Goal: Task Accomplishment & Management: Use online tool/utility

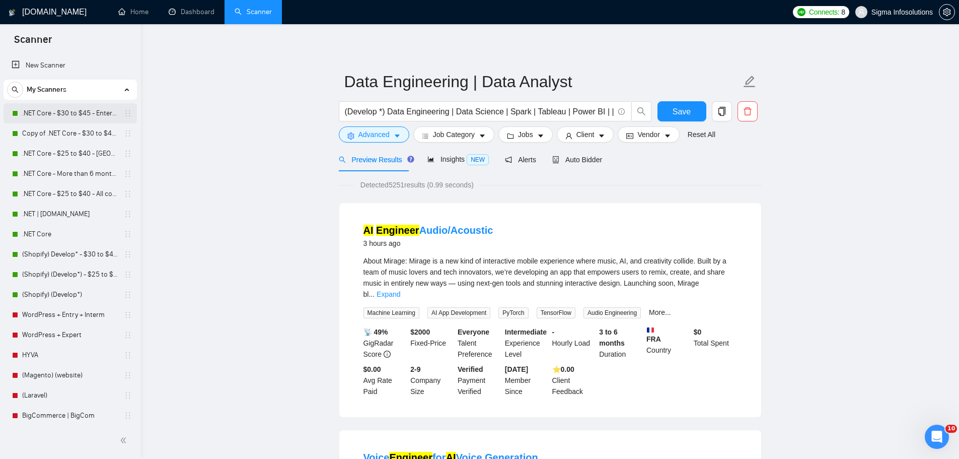
click at [78, 113] on link ".NET Core - $30 to $45 - Enterprise client - ROW" at bounding box center [70, 113] width 96 height 20
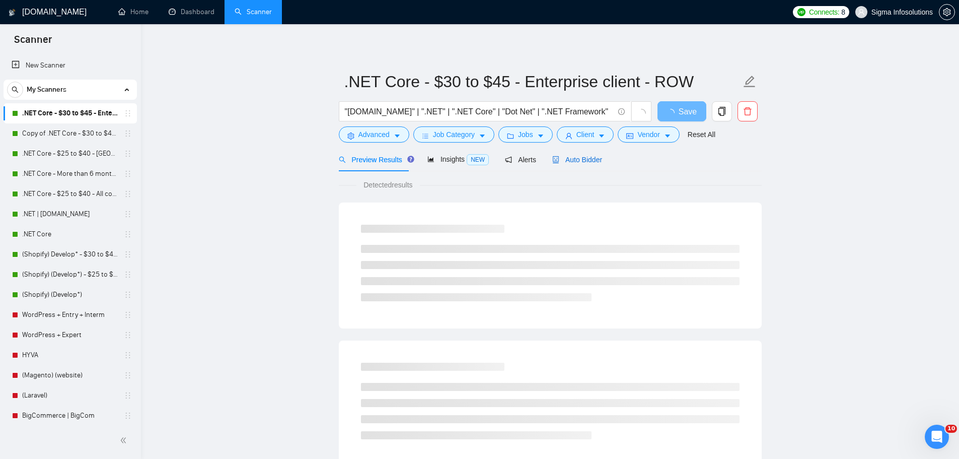
click at [589, 161] on span "Auto Bidder" at bounding box center [577, 160] width 50 height 8
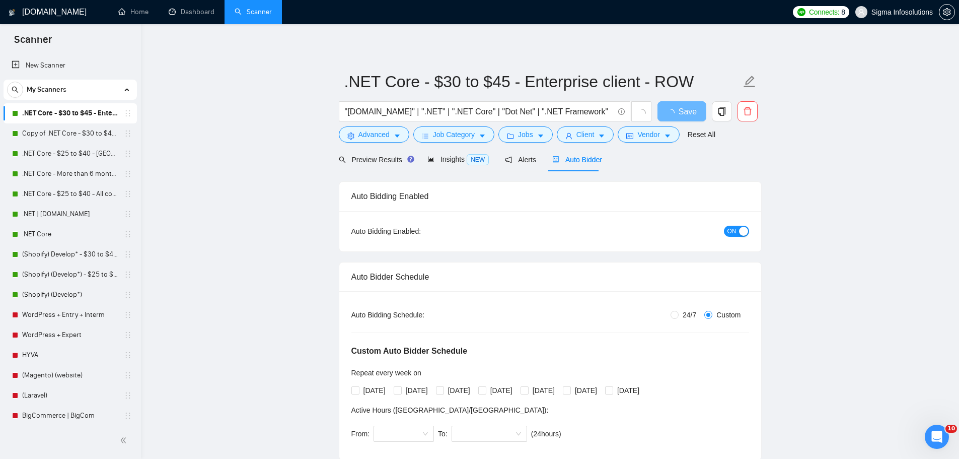
radio input "true"
radio input "false"
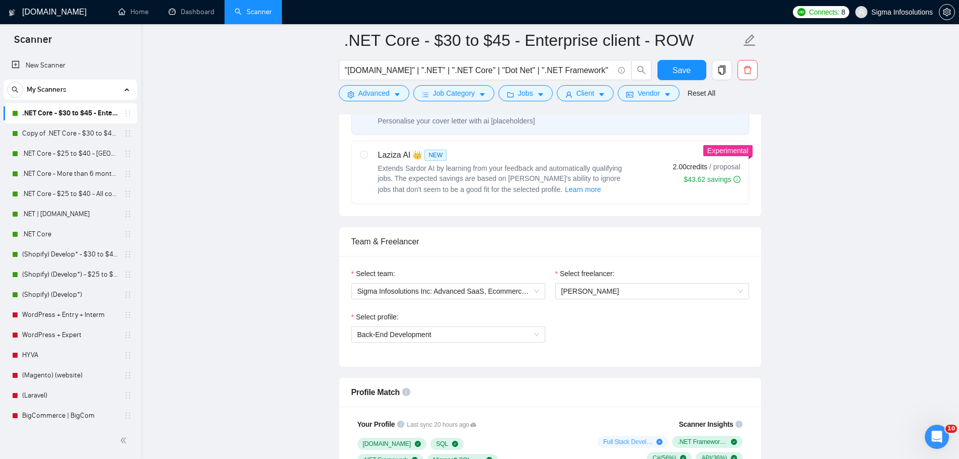
scroll to position [503, 0]
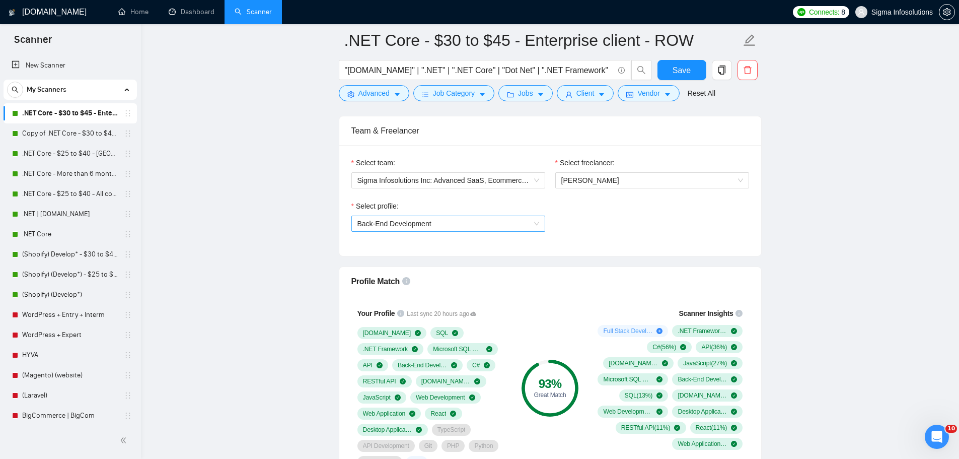
click at [428, 228] on span "Back-End Development" at bounding box center [448, 223] width 182 height 15
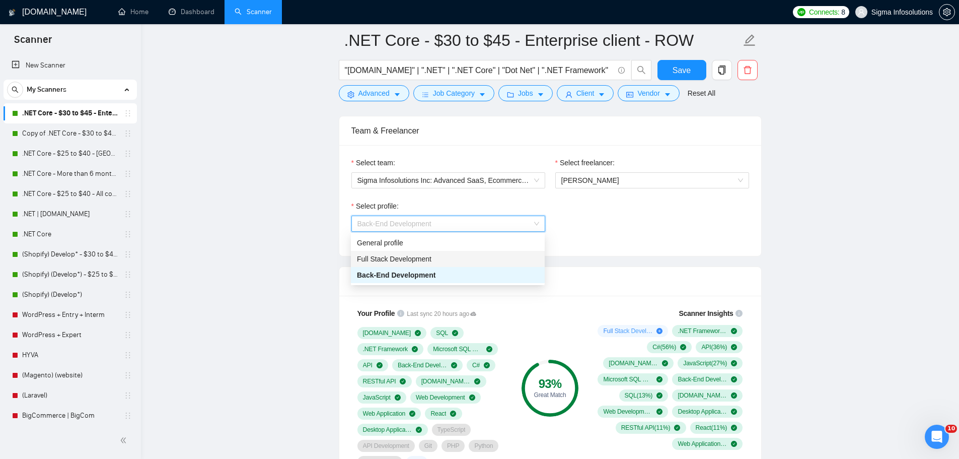
click at [392, 258] on span "Full Stack Development" at bounding box center [394, 259] width 74 height 8
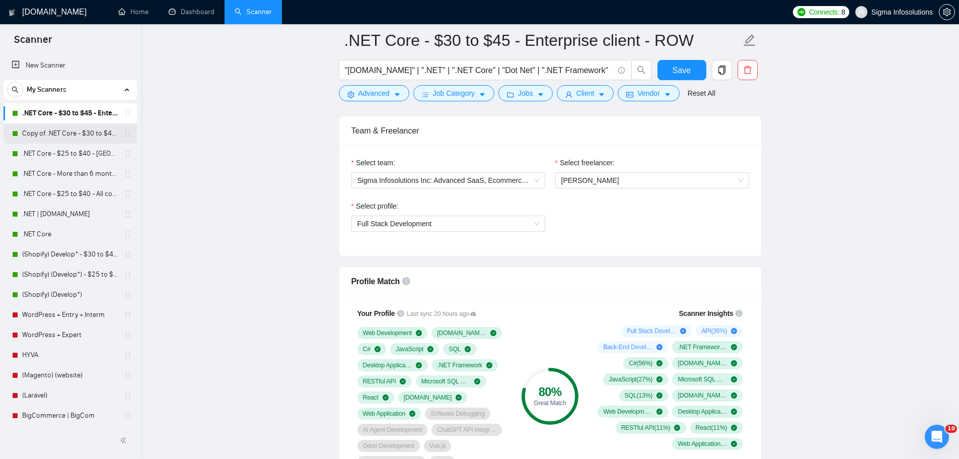
click at [61, 129] on link "Copy of .NET Core - $30 to $45 - Enterprise client - ROW" at bounding box center [70, 133] width 96 height 20
click at [675, 71] on span "Save" at bounding box center [681, 70] width 18 height 13
click at [82, 131] on link "Copy of .NET Core - $30 to $45 - Enterprise client - ROW" at bounding box center [70, 133] width 96 height 20
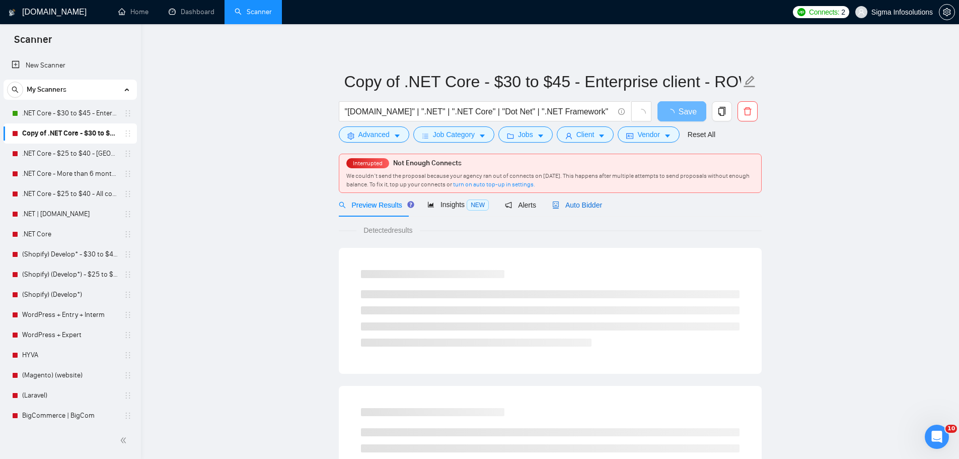
click at [566, 209] on div "Auto Bidder" at bounding box center [577, 204] width 50 height 11
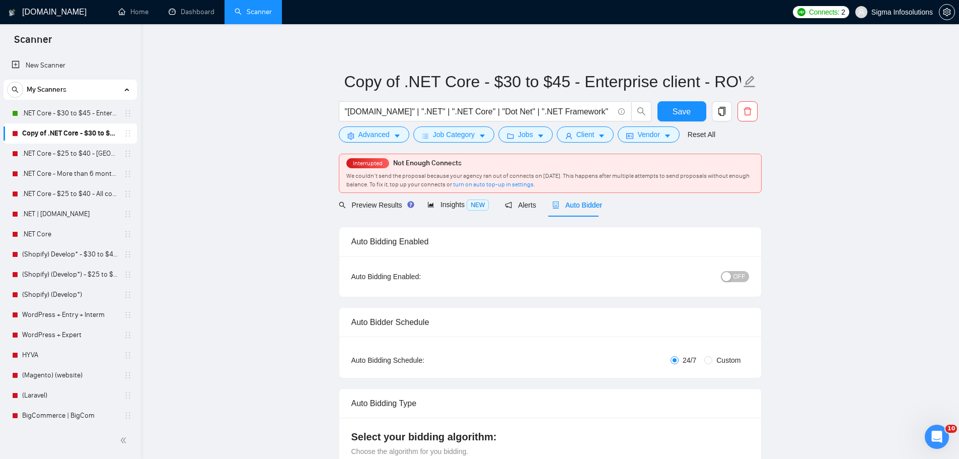
click at [737, 277] on span "OFF" at bounding box center [739, 276] width 12 height 11
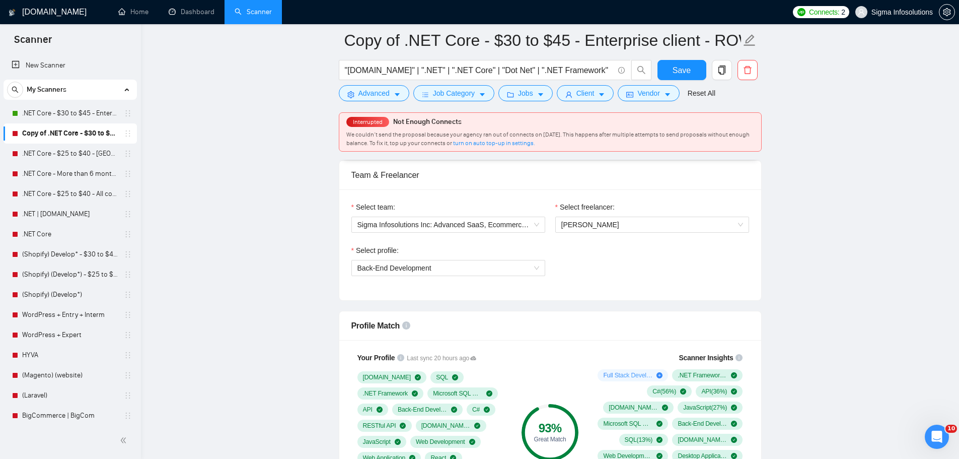
scroll to position [503, 0]
click at [488, 262] on span "Back-End Development" at bounding box center [448, 268] width 182 height 15
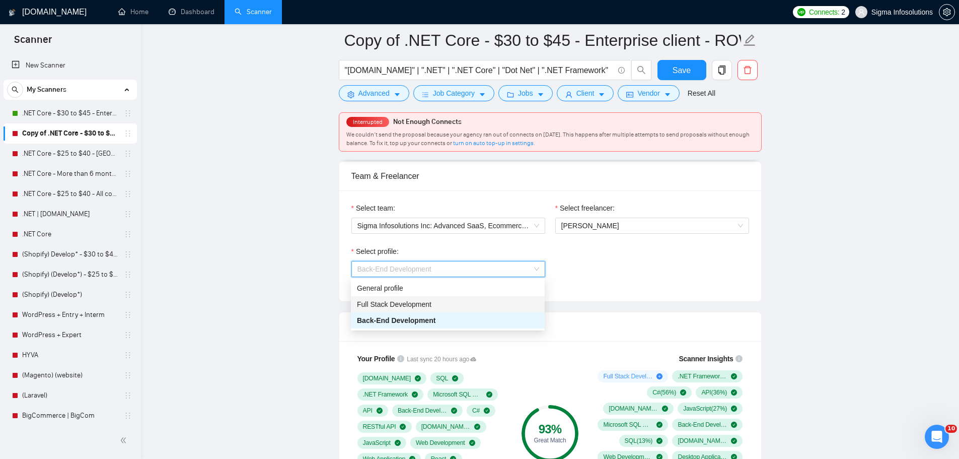
click at [412, 300] on span "Full Stack Development" at bounding box center [394, 304] width 74 height 8
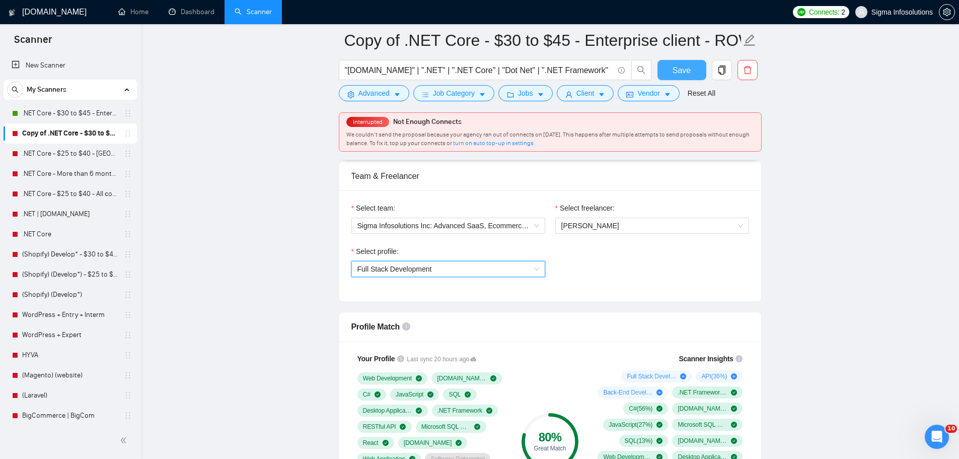
click at [684, 64] on span "Save" at bounding box center [681, 70] width 18 height 13
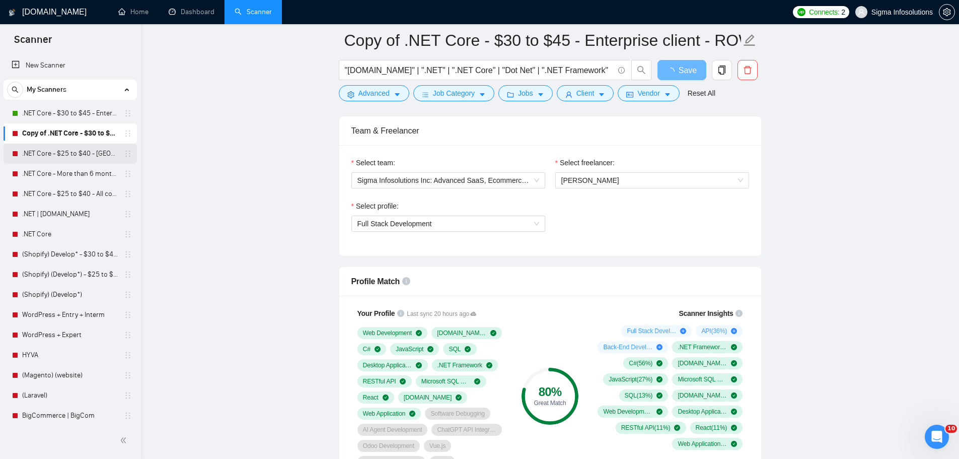
click at [67, 150] on link ".NET Core - $25 to $40 - [GEOGRAPHIC_DATA] and [GEOGRAPHIC_DATA]" at bounding box center [70, 153] width 96 height 20
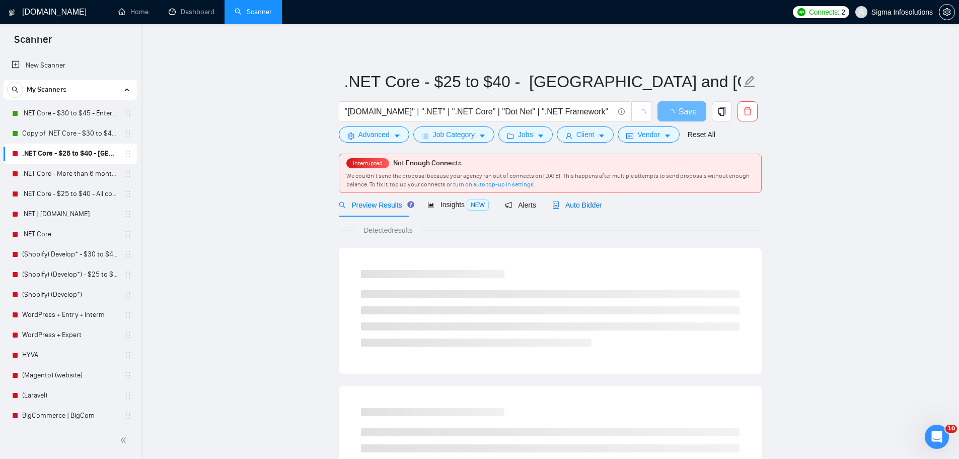
click at [576, 207] on span "Auto Bidder" at bounding box center [577, 205] width 50 height 8
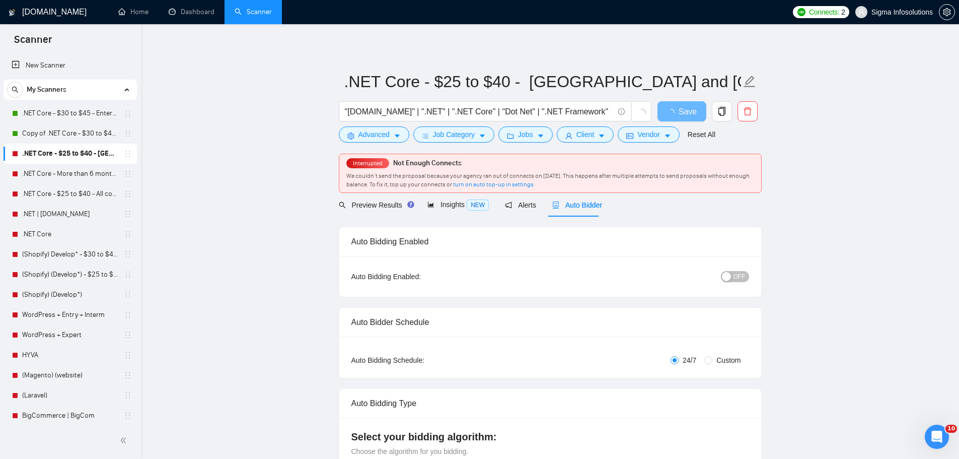
click at [744, 279] on span "OFF" at bounding box center [739, 276] width 12 height 11
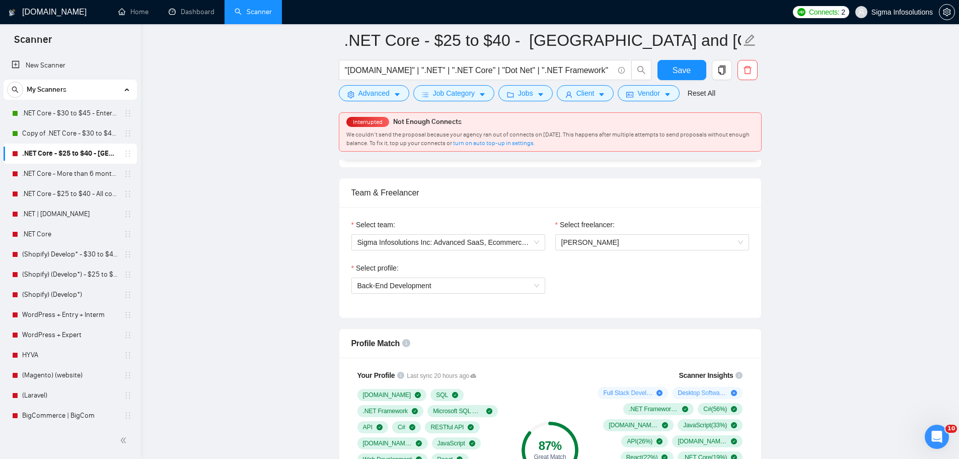
scroll to position [554, 0]
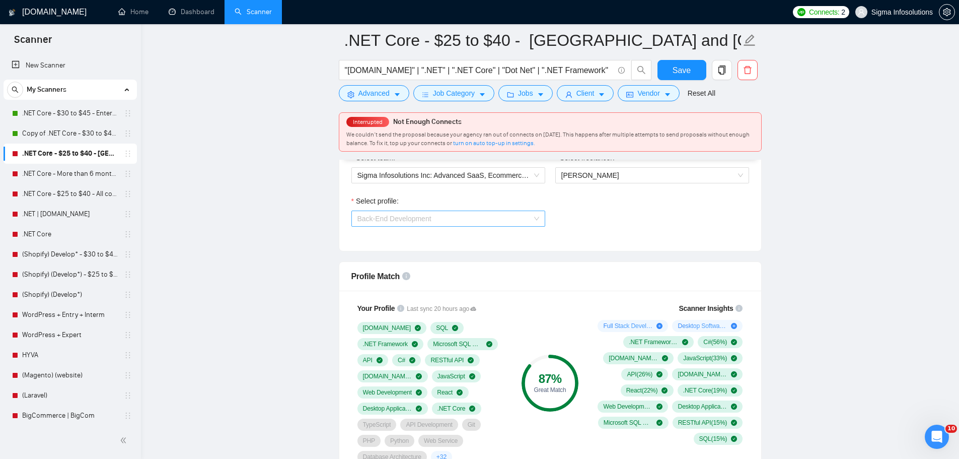
click at [482, 218] on span "Back-End Development" at bounding box center [448, 218] width 182 height 15
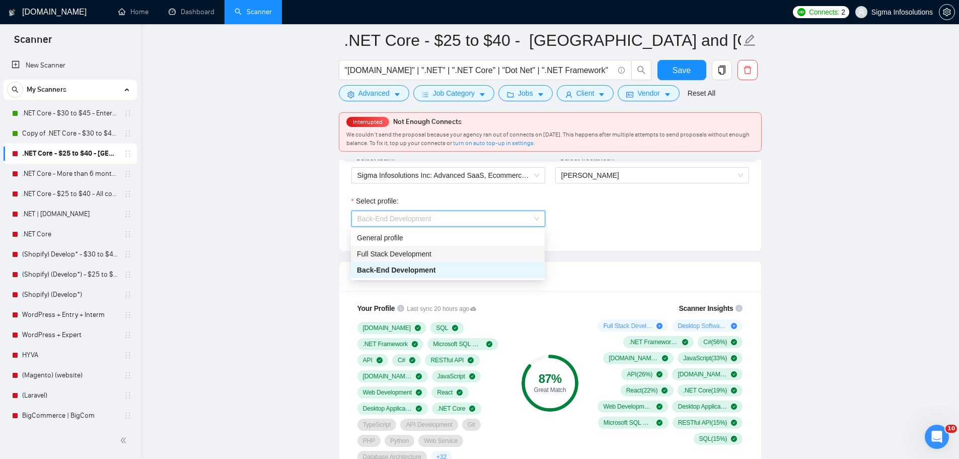
click at [409, 252] on span "Full Stack Development" at bounding box center [394, 254] width 74 height 8
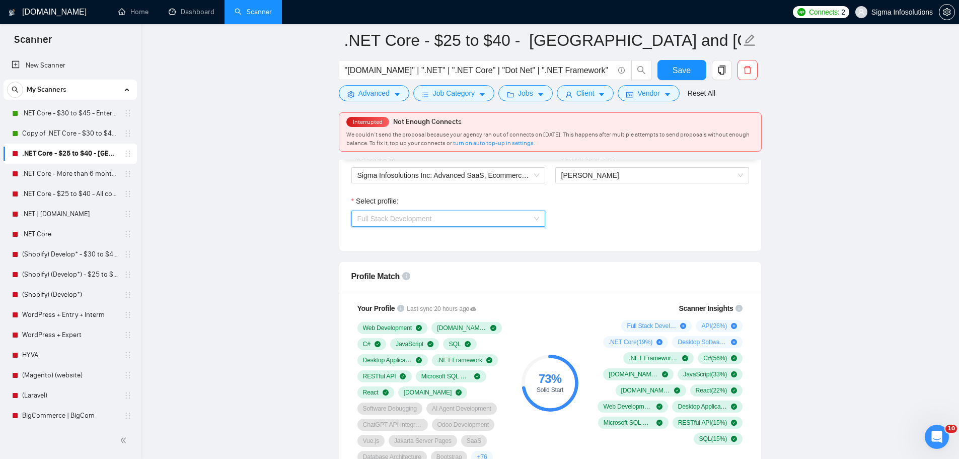
click at [495, 214] on span "Full Stack Development" at bounding box center [448, 218] width 182 height 15
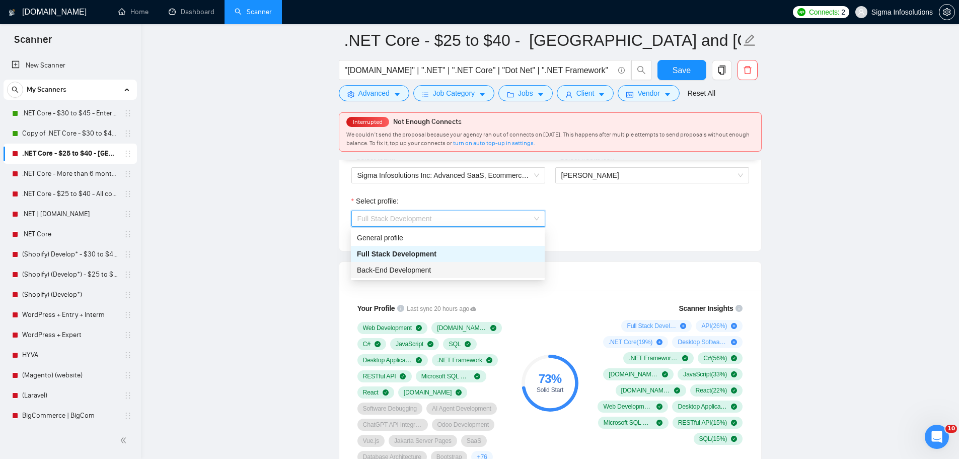
click at [405, 266] on span "Back-End Development" at bounding box center [394, 270] width 74 height 8
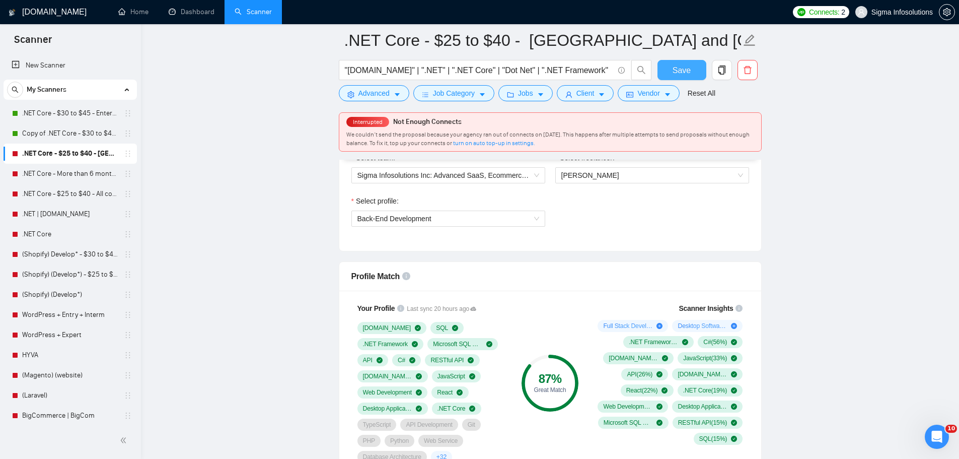
click at [683, 72] on span "Save" at bounding box center [681, 70] width 18 height 13
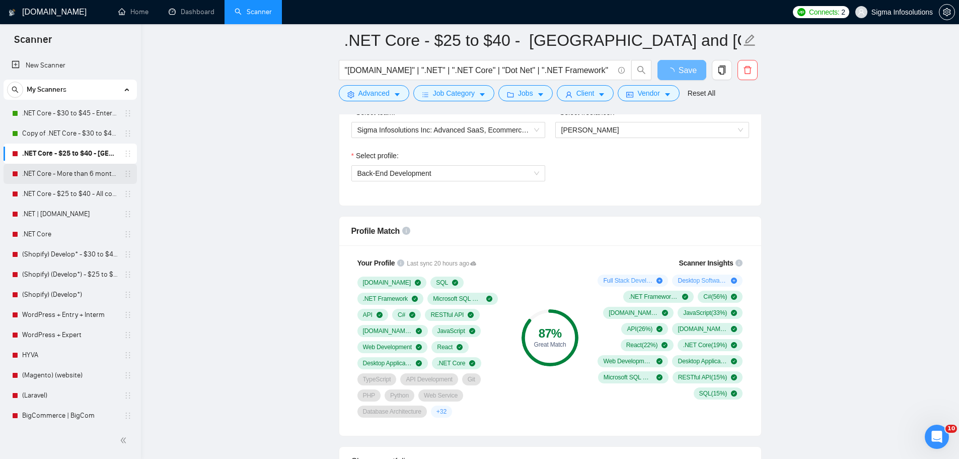
click at [65, 173] on link ".NET Core - More than 6 months of work" at bounding box center [70, 174] width 96 height 20
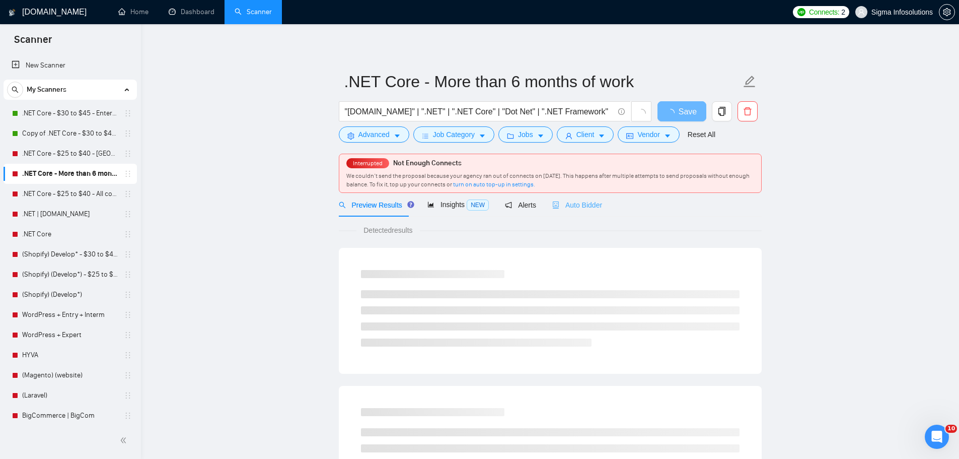
click at [567, 212] on div "Auto Bidder" at bounding box center [577, 205] width 50 height 24
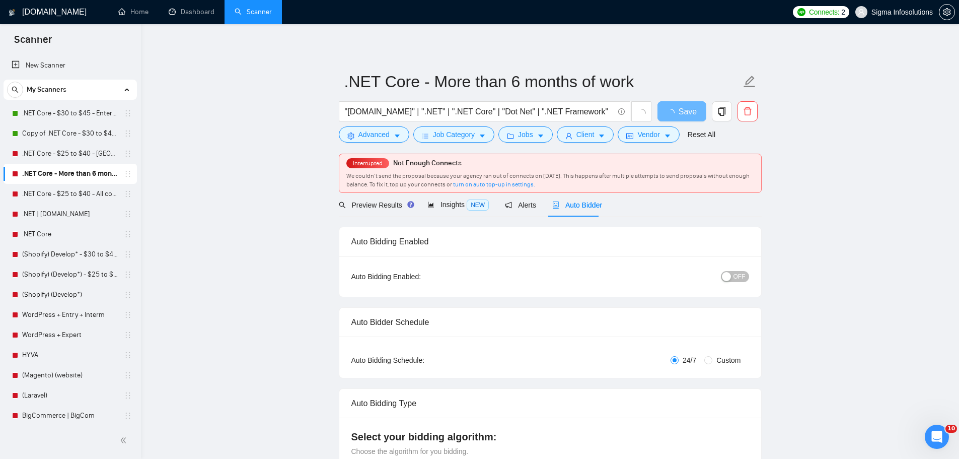
radio input "false"
radio input "true"
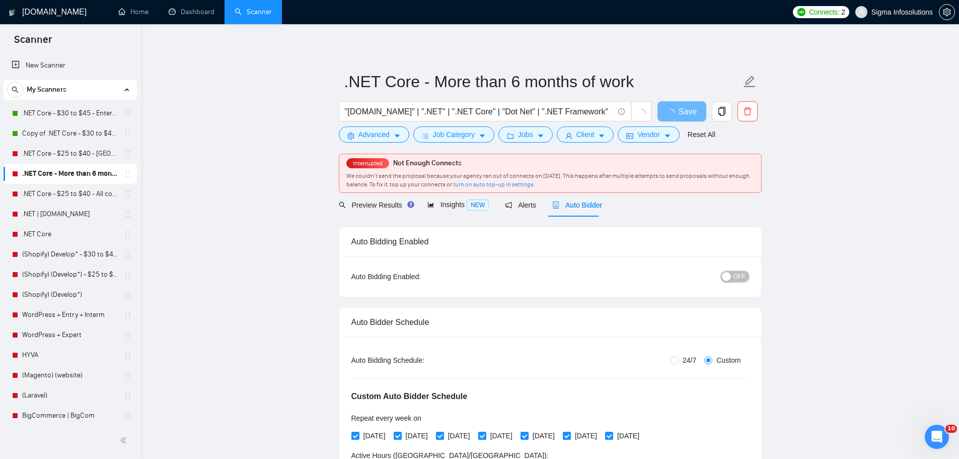
click at [738, 277] on span "OFF" at bounding box center [739, 276] width 12 height 11
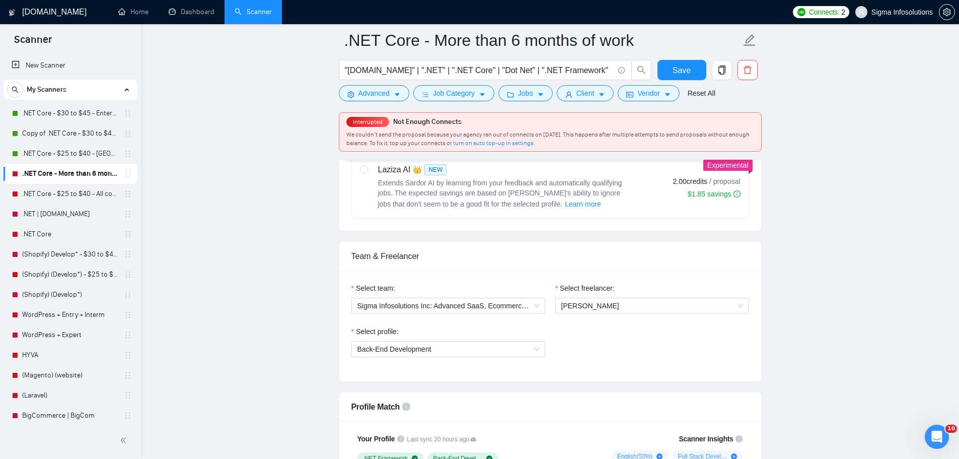
scroll to position [654, 0]
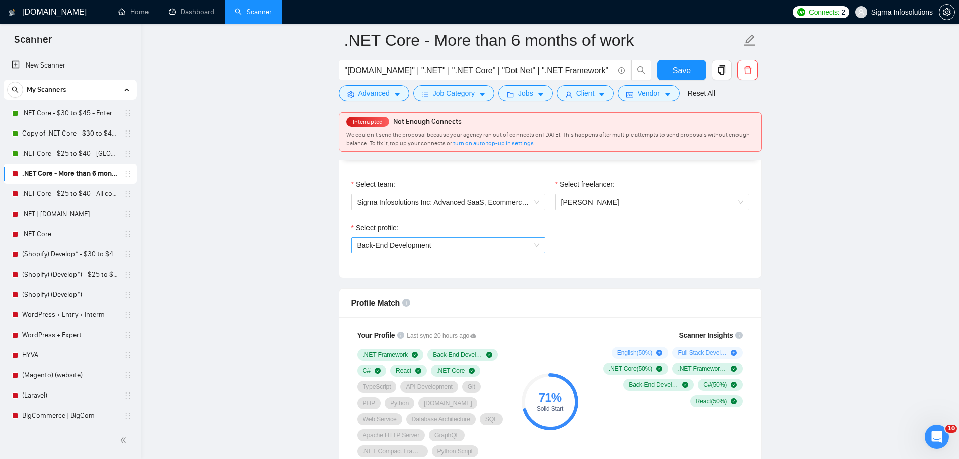
click at [448, 245] on span "Back-End Development" at bounding box center [448, 245] width 182 height 15
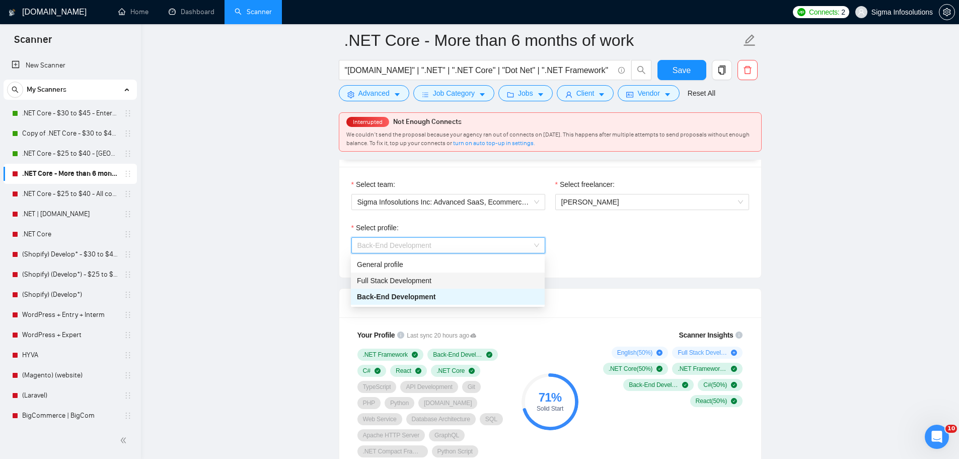
click at [407, 278] on span "Full Stack Development" at bounding box center [394, 280] width 74 height 8
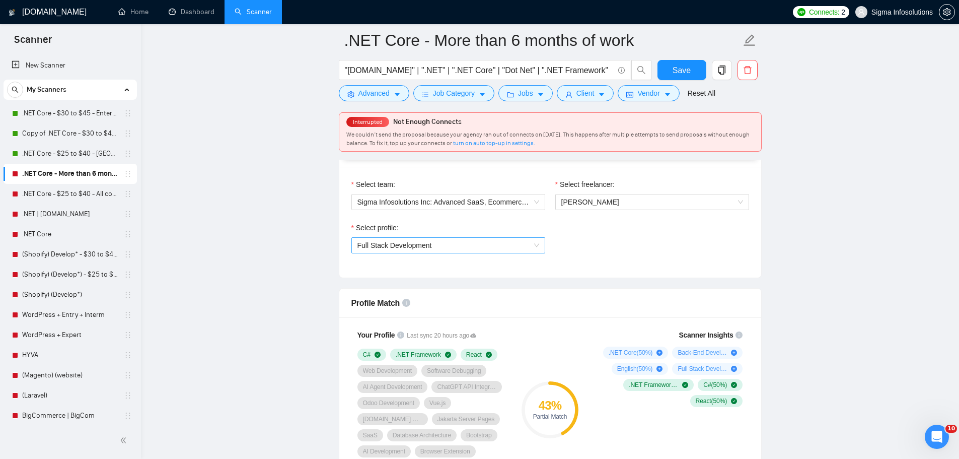
click at [432, 244] on span "Full Stack Development" at bounding box center [448, 245] width 182 height 15
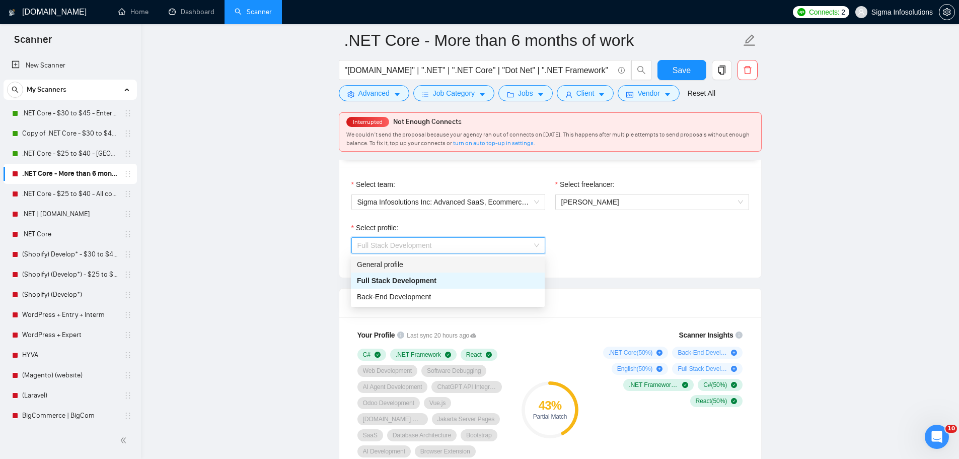
click at [401, 267] on div "General profile" at bounding box center [448, 264] width 182 height 11
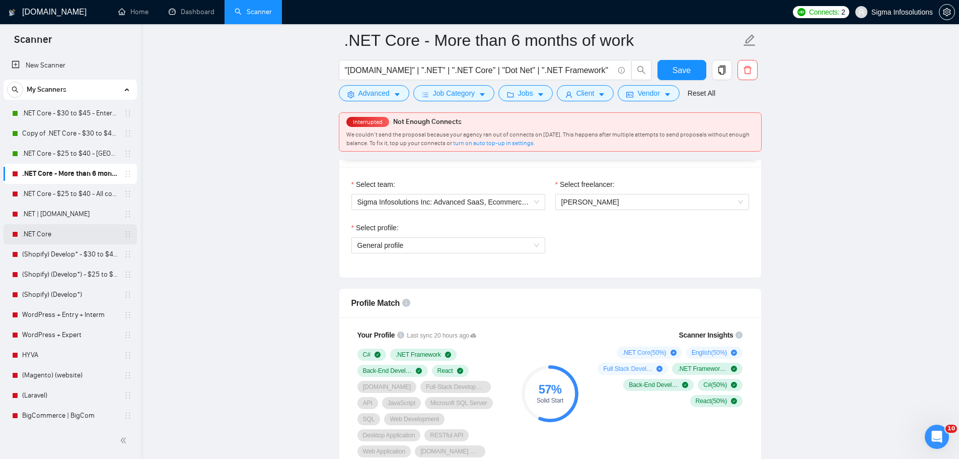
click at [50, 230] on link ".NET Core" at bounding box center [70, 234] width 96 height 20
click at [674, 70] on span "Save" at bounding box center [681, 70] width 18 height 13
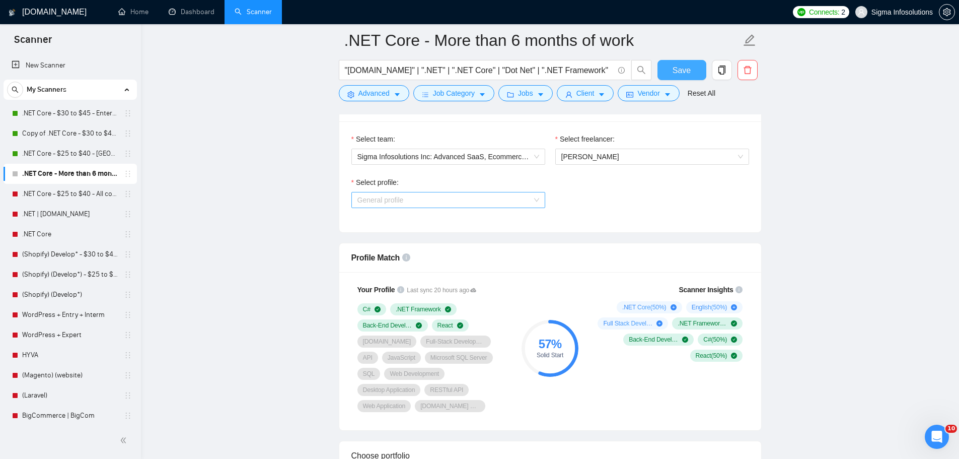
click at [453, 201] on span "General profile" at bounding box center [448, 199] width 182 height 15
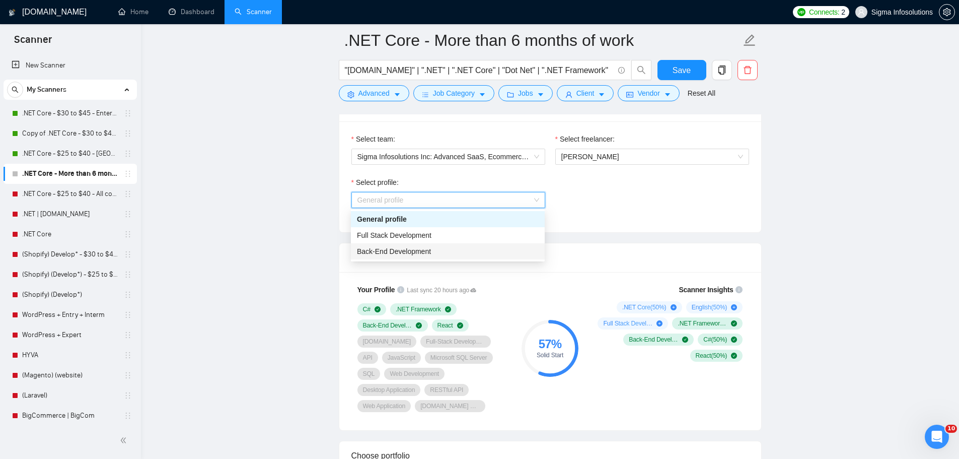
click at [379, 257] on div "Back-End Development" at bounding box center [448, 251] width 194 height 16
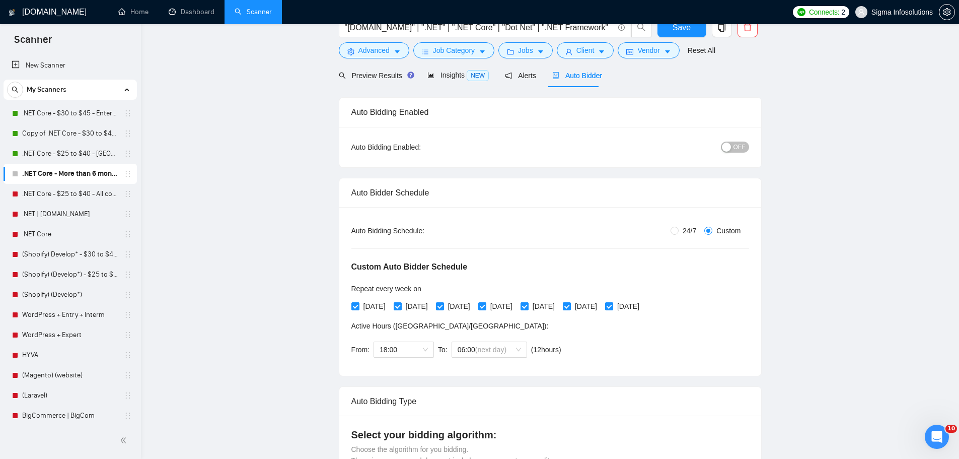
scroll to position [0, 0]
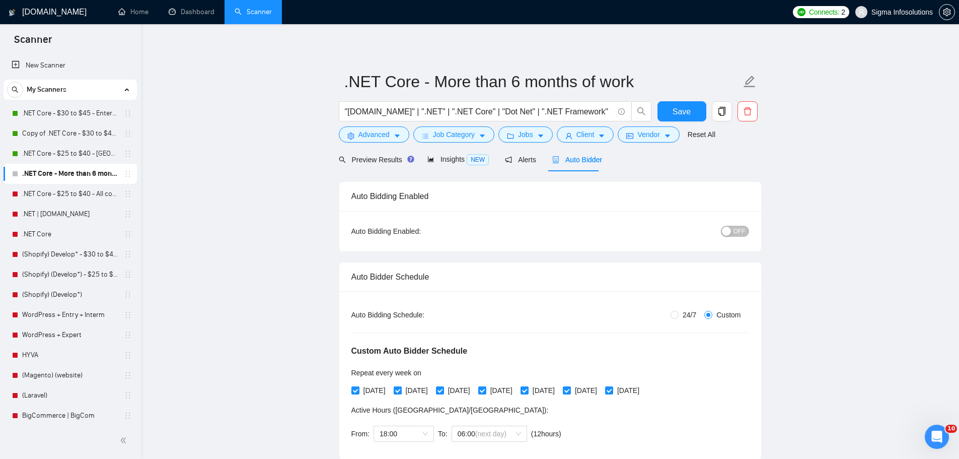
click at [740, 235] on span "OFF" at bounding box center [739, 230] width 12 height 11
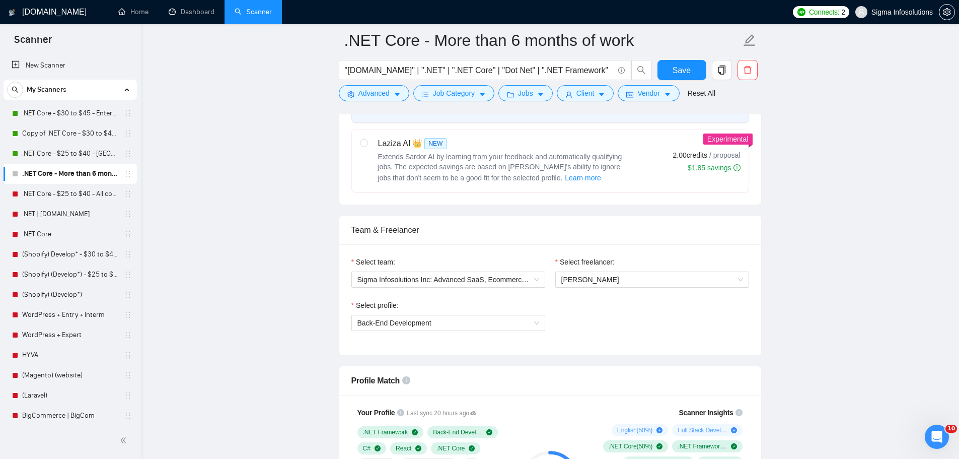
scroll to position [604, 0]
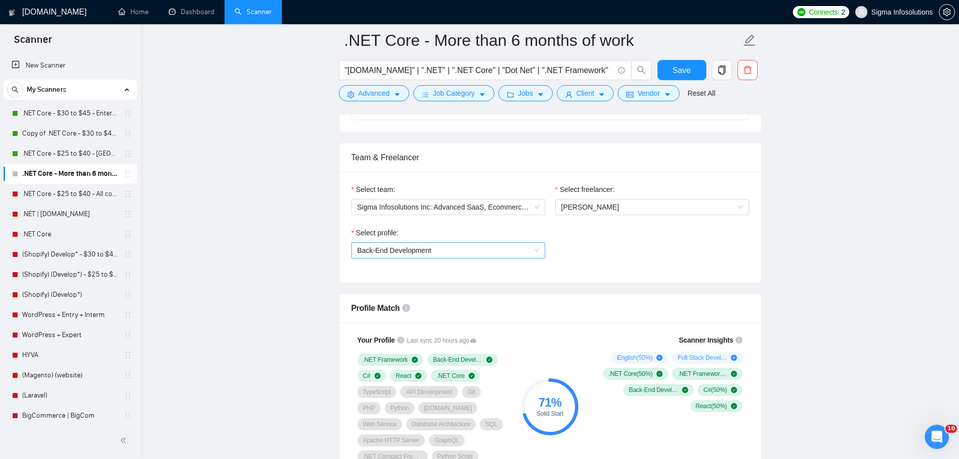
click at [419, 246] on span "Back-End Development" at bounding box center [394, 250] width 74 height 8
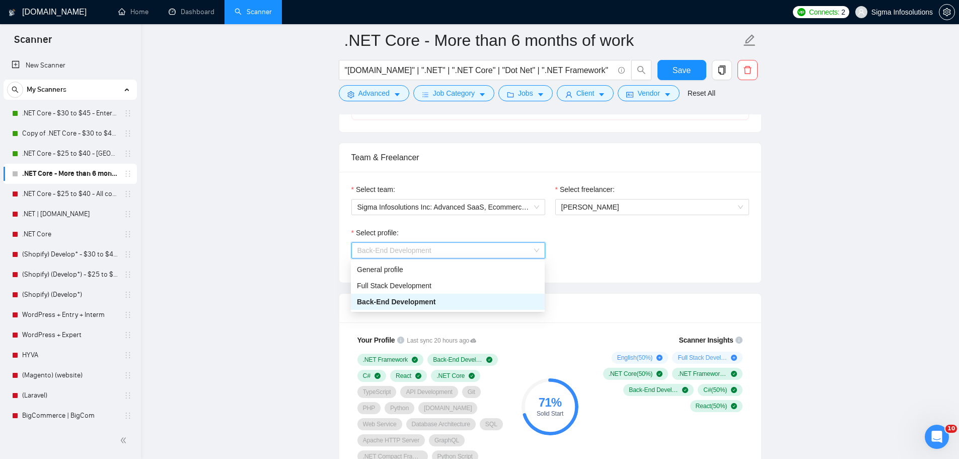
click at [419, 246] on span "Back-End Development" at bounding box center [394, 250] width 74 height 8
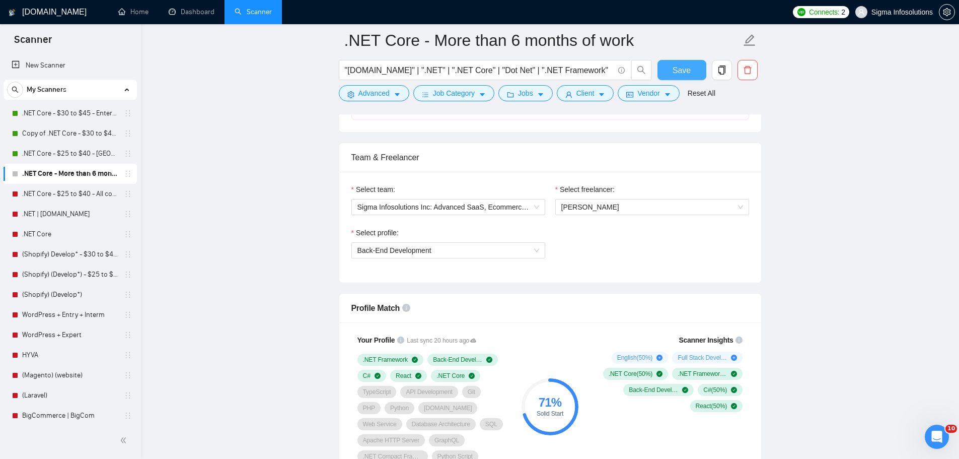
click at [703, 70] on button "Save" at bounding box center [681, 70] width 49 height 20
click at [61, 196] on link ".NET Core - $25 to $40 - All continents" at bounding box center [70, 194] width 96 height 20
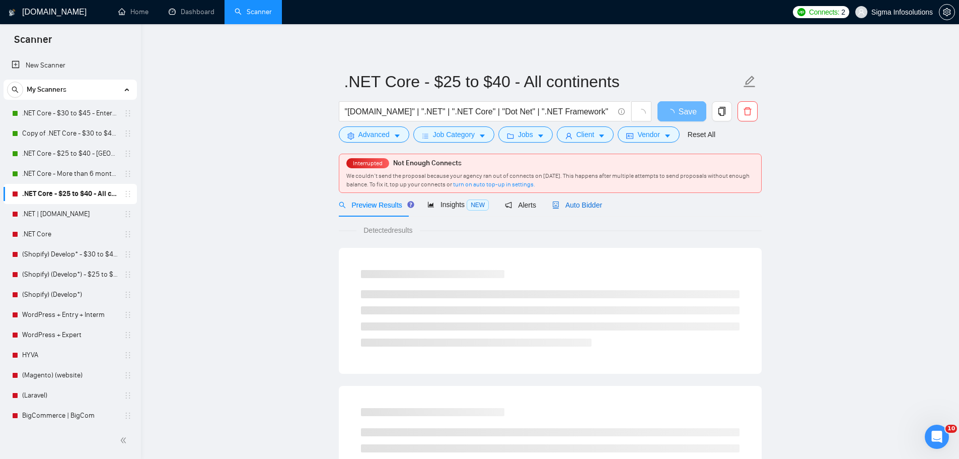
click at [571, 206] on span "Auto Bidder" at bounding box center [577, 205] width 50 height 8
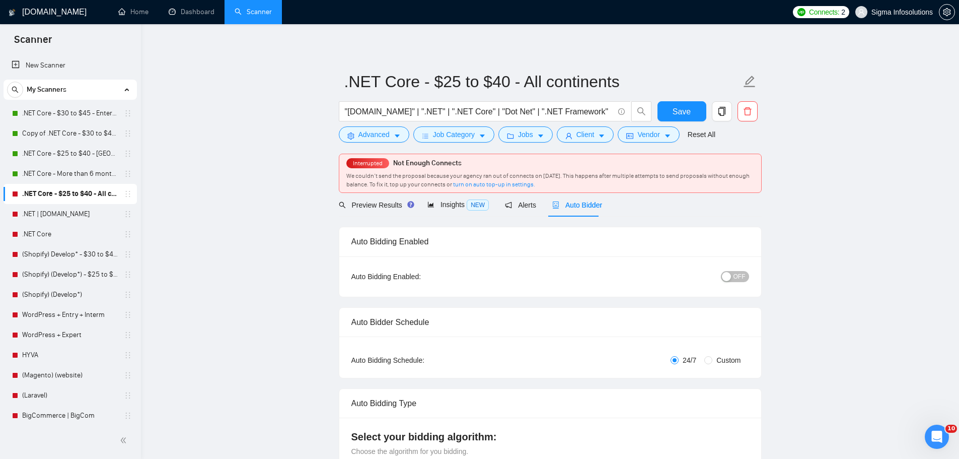
click at [741, 281] on span "OFF" at bounding box center [739, 276] width 12 height 11
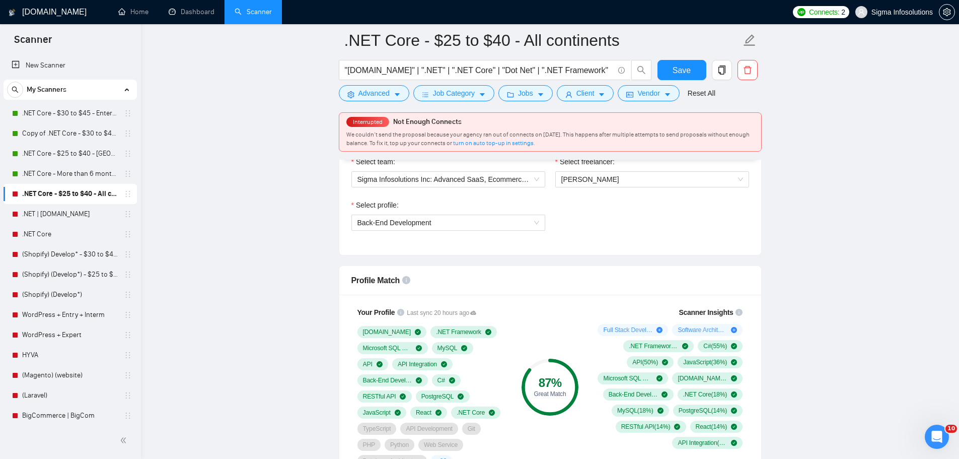
scroll to position [554, 0]
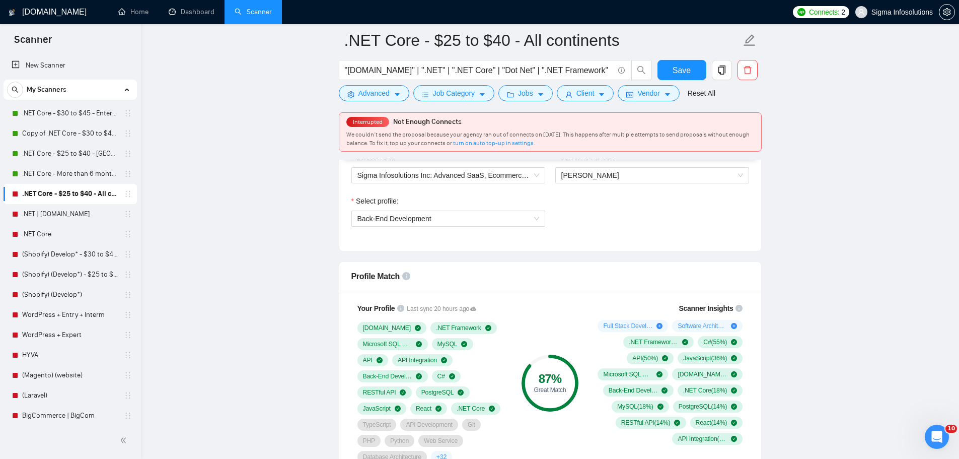
click at [516, 226] on div "Select profile: Back-End Development" at bounding box center [448, 216] width 204 height 43
click at [520, 217] on span "Back-End Development" at bounding box center [448, 218] width 182 height 15
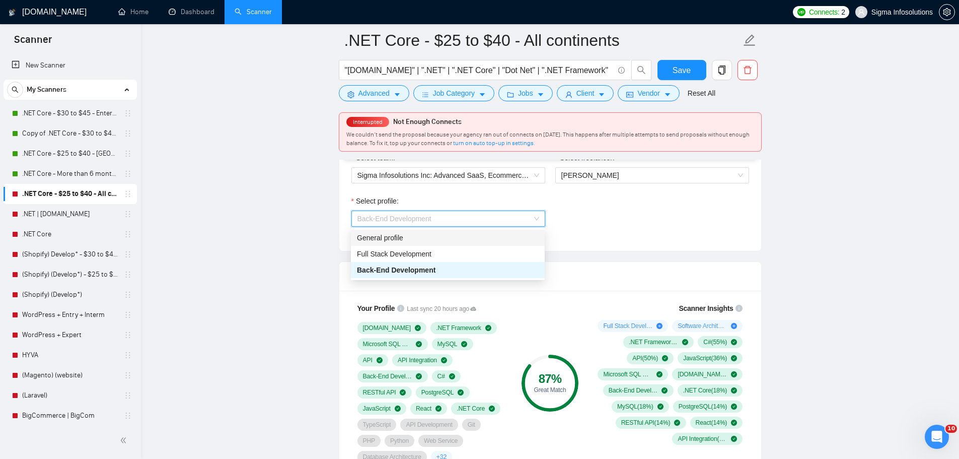
click at [393, 235] on div "General profile" at bounding box center [448, 237] width 182 height 11
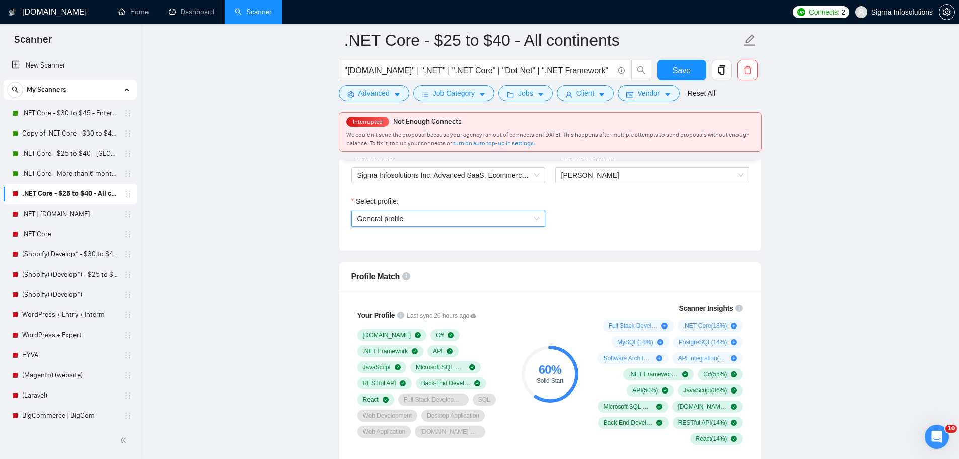
click at [475, 214] on span "General profile" at bounding box center [448, 218] width 182 height 15
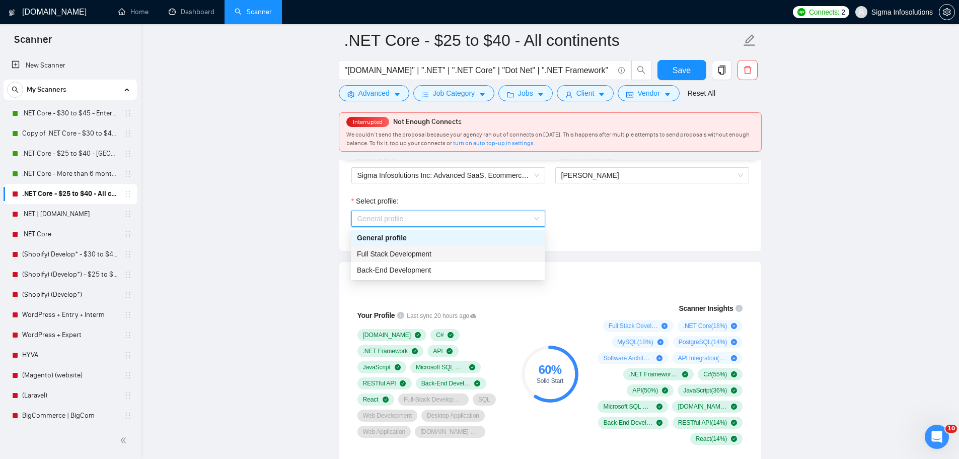
click at [402, 251] on span "Full Stack Development" at bounding box center [394, 254] width 74 height 8
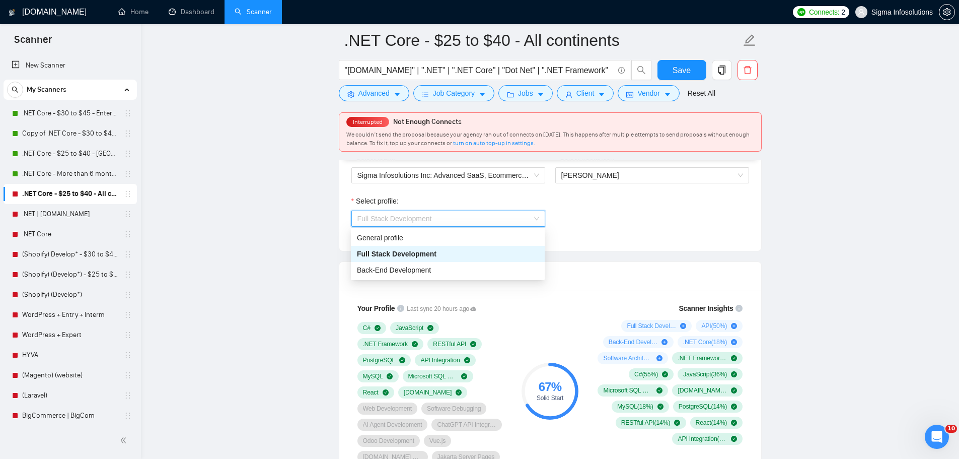
click at [509, 215] on span "Full Stack Development" at bounding box center [448, 218] width 182 height 15
click at [424, 264] on div "Back-End Development" at bounding box center [448, 270] width 194 height 16
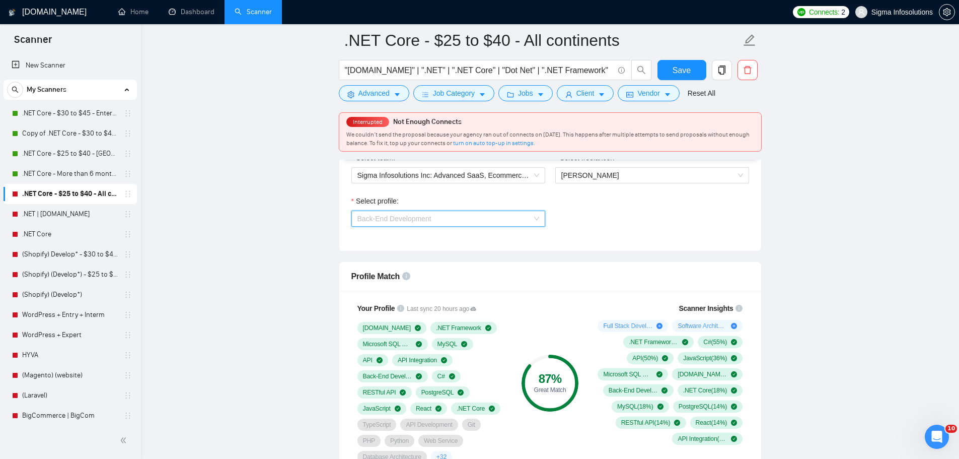
click at [445, 215] on span "Back-End Development" at bounding box center [448, 218] width 182 height 15
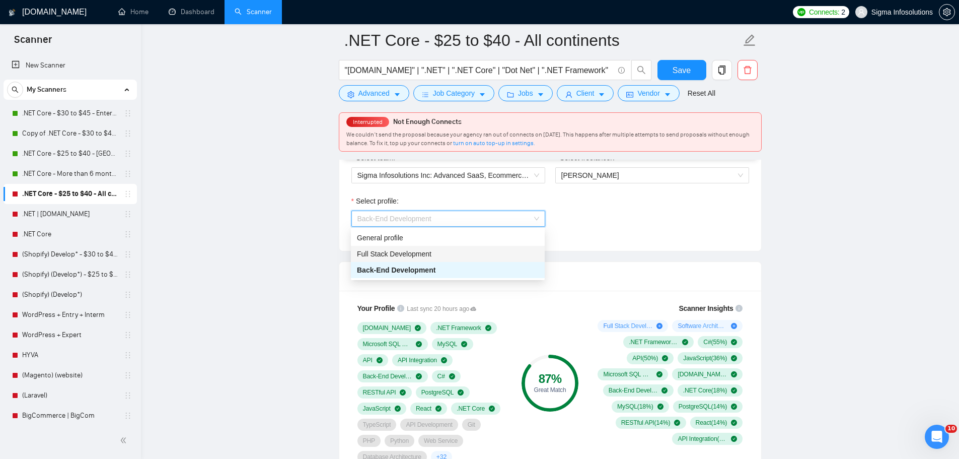
click at [433, 258] on div "Full Stack Development" at bounding box center [448, 253] width 182 height 11
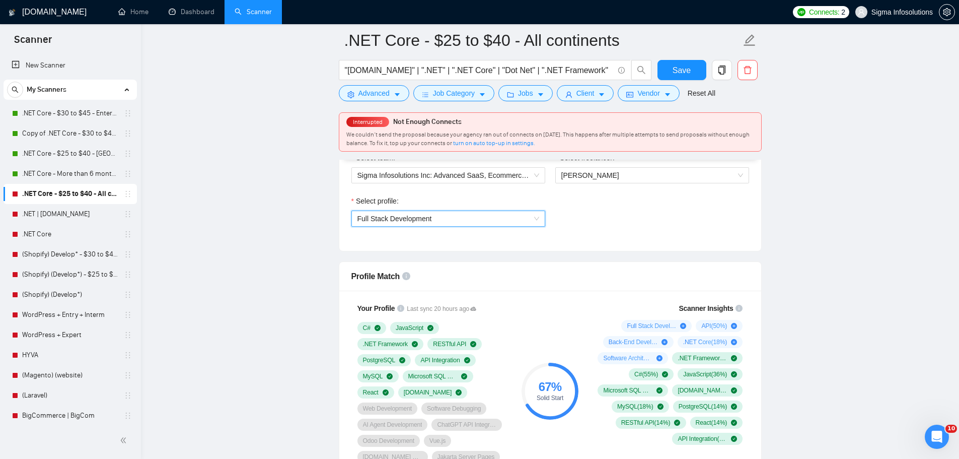
click at [445, 224] on span "Full Stack Development" at bounding box center [448, 218] width 182 height 15
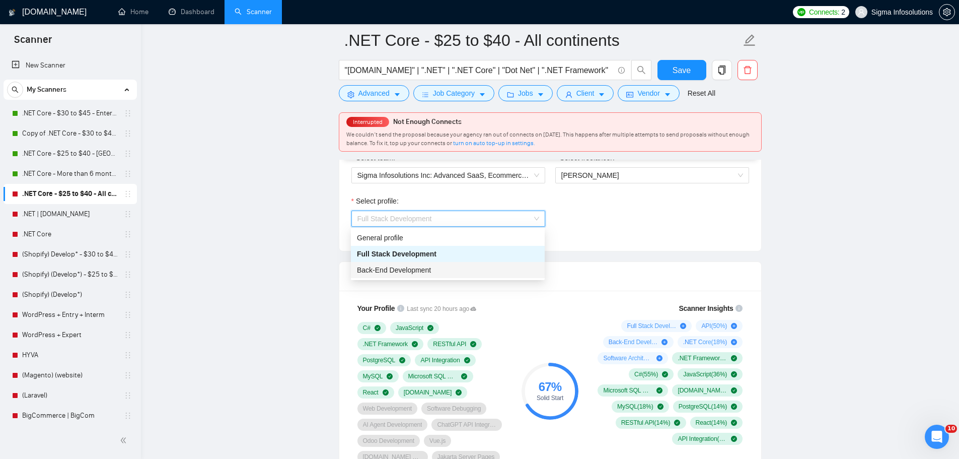
click at [413, 267] on span "Back-End Development" at bounding box center [394, 270] width 74 height 8
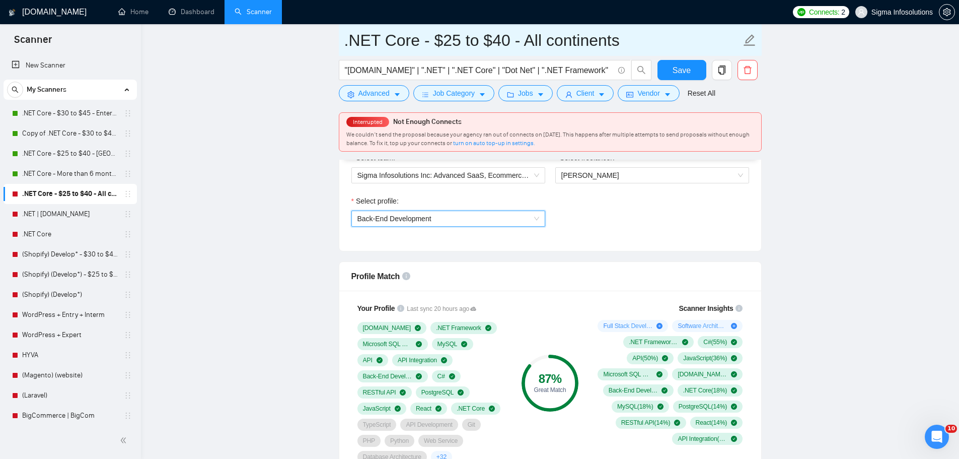
drag, startPoint x: 68, startPoint y: 214, endPoint x: 556, endPoint y: 43, distance: 516.7
click at [68, 214] on link ".NET | [DOMAIN_NAME]" at bounding box center [70, 214] width 96 height 20
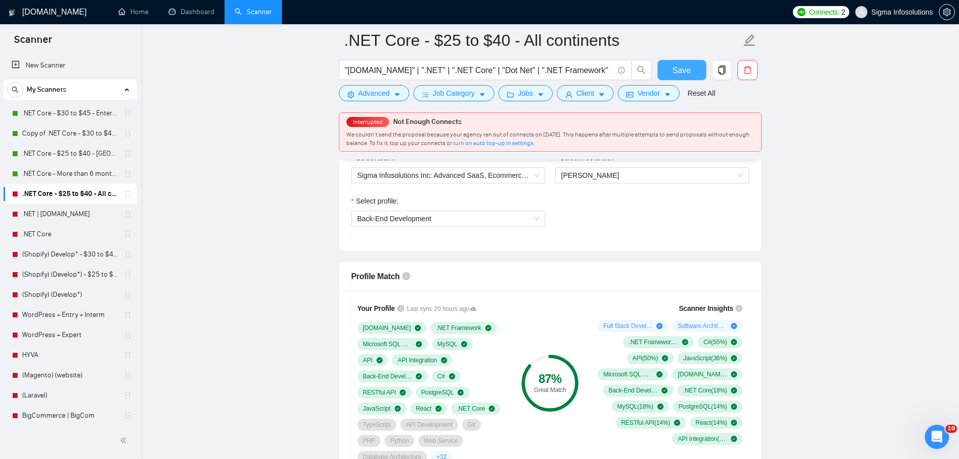
click at [658, 60] on form ".NET Core - $25 to $40 - All continents "[DOMAIN_NAME]" | ".NET" | ".NET Core" …" at bounding box center [550, 65] width 423 height 82
click at [673, 73] on span "Save" at bounding box center [681, 70] width 18 height 13
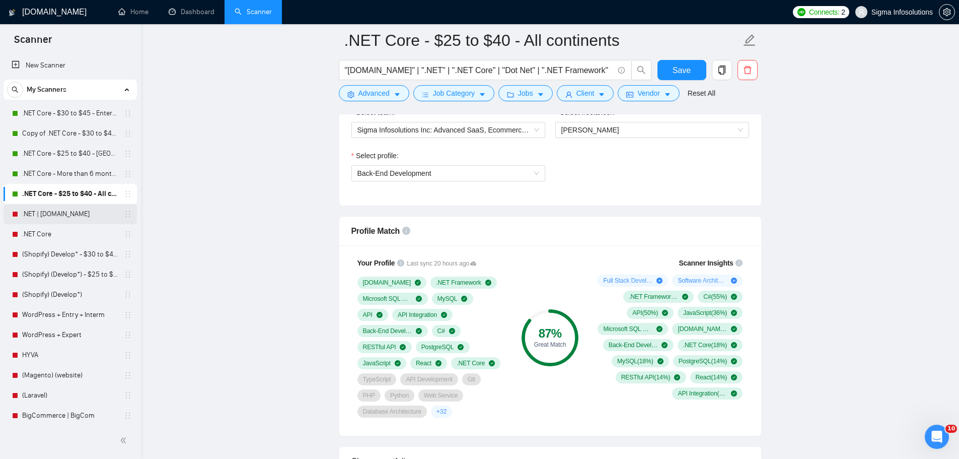
click at [54, 212] on link ".NET | [DOMAIN_NAME]" at bounding box center [70, 214] width 96 height 20
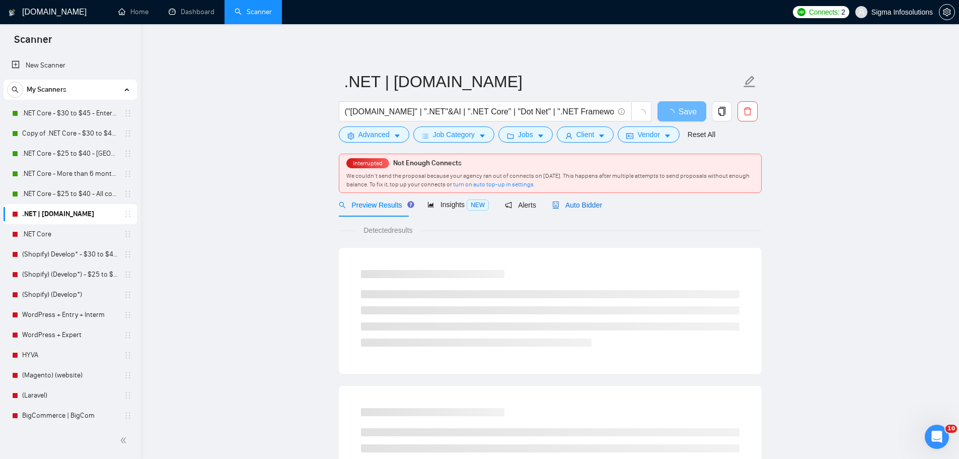
click at [569, 204] on span "Auto Bidder" at bounding box center [577, 205] width 50 height 8
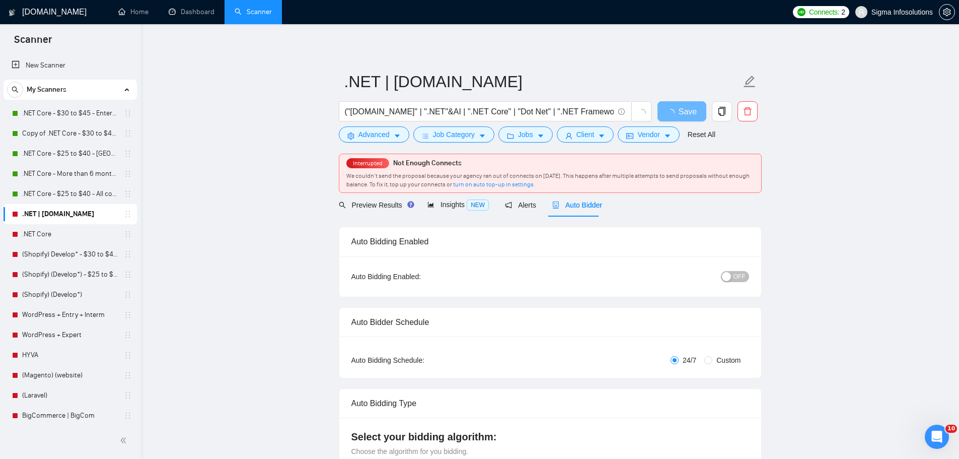
click at [746, 275] on button "OFF" at bounding box center [735, 276] width 28 height 11
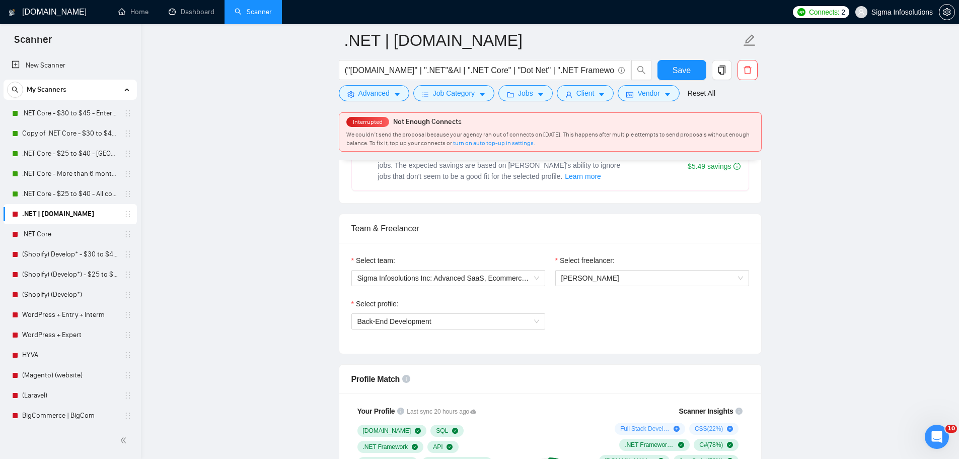
scroll to position [503, 0]
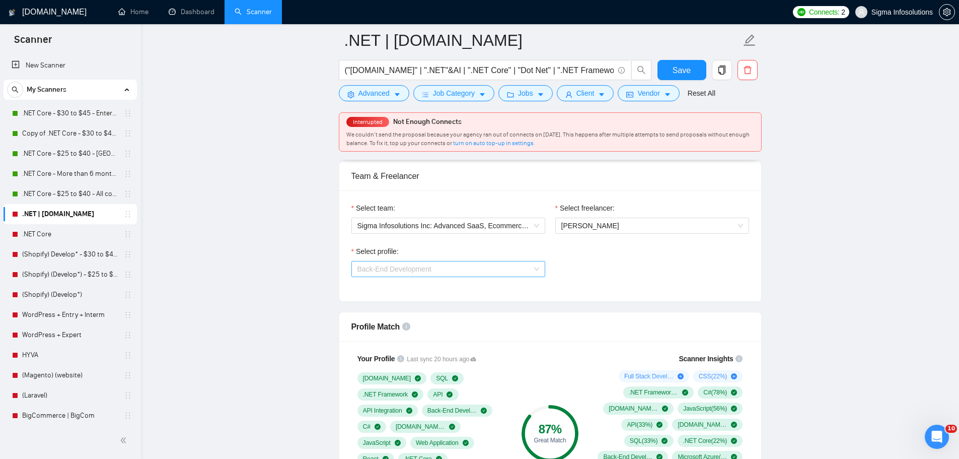
click at [492, 267] on span "Back-End Development" at bounding box center [448, 268] width 182 height 15
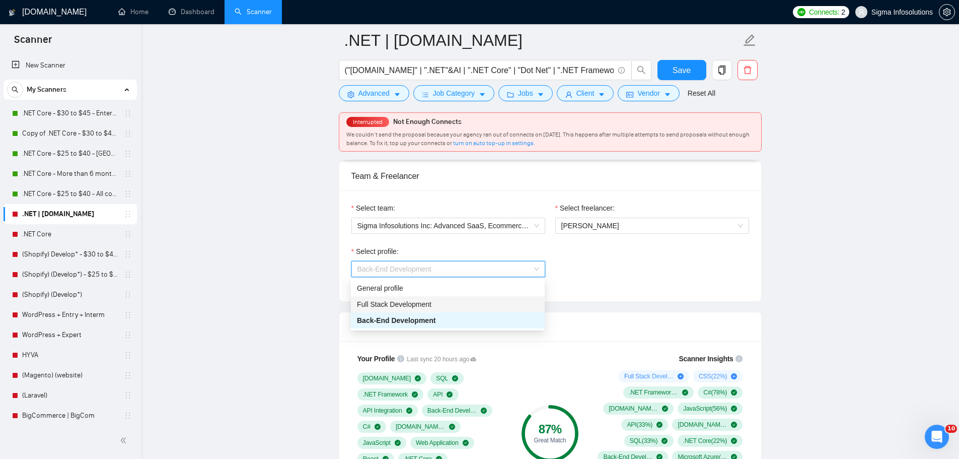
click at [396, 303] on span "Full Stack Development" at bounding box center [394, 304] width 74 height 8
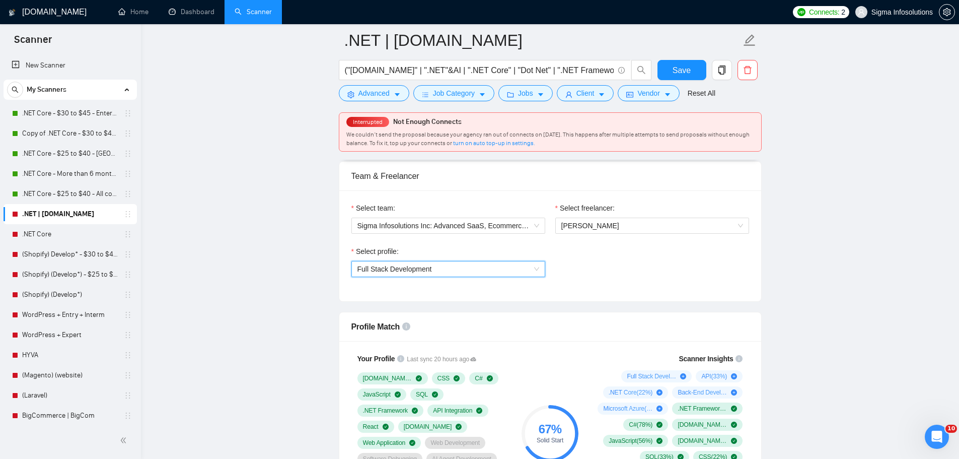
click at [408, 267] on span "Full Stack Development" at bounding box center [394, 269] width 74 height 8
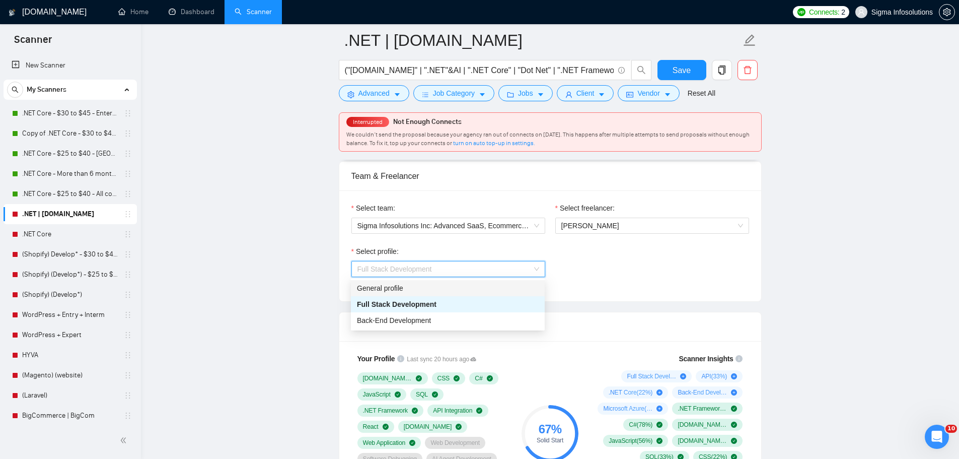
click at [391, 290] on div "General profile" at bounding box center [448, 287] width 182 height 11
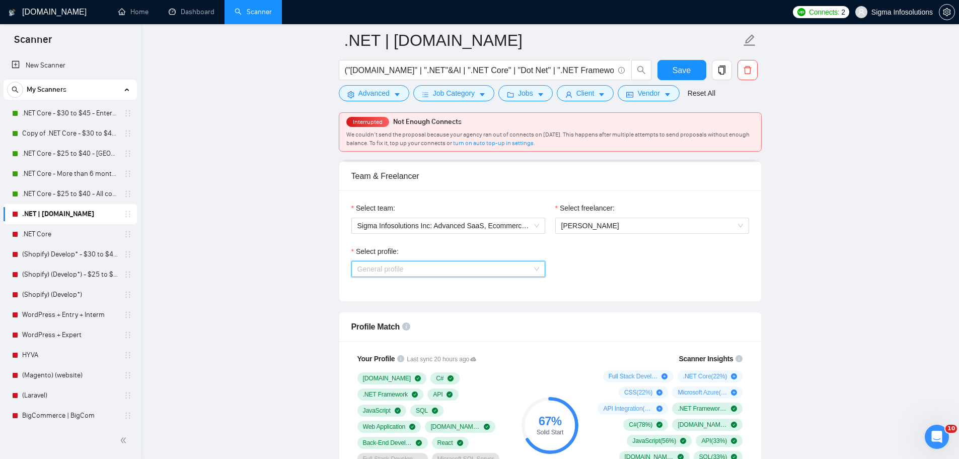
click at [419, 269] on span "General profile" at bounding box center [448, 268] width 182 height 15
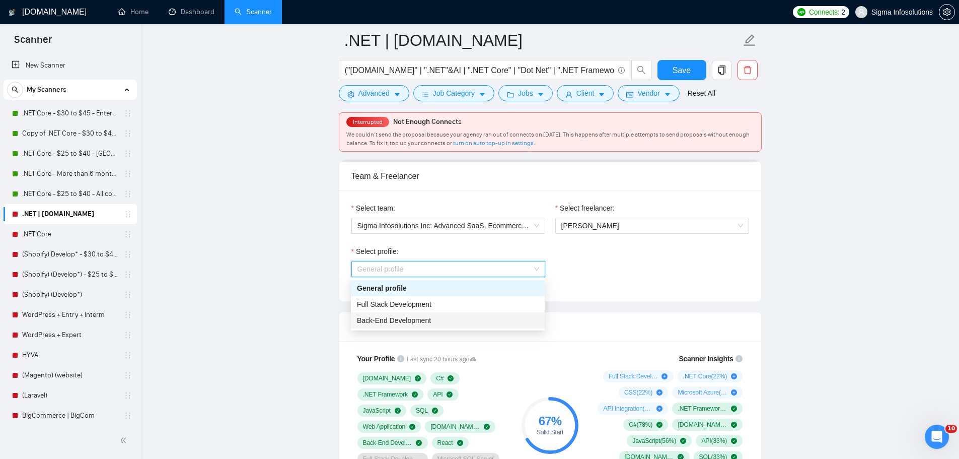
click at [397, 321] on span "Back-End Development" at bounding box center [394, 320] width 74 height 8
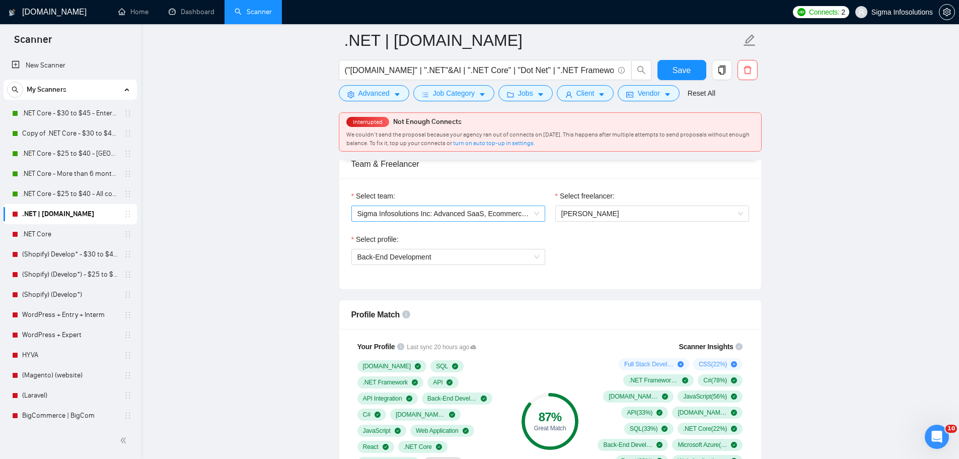
scroll to position [453, 0]
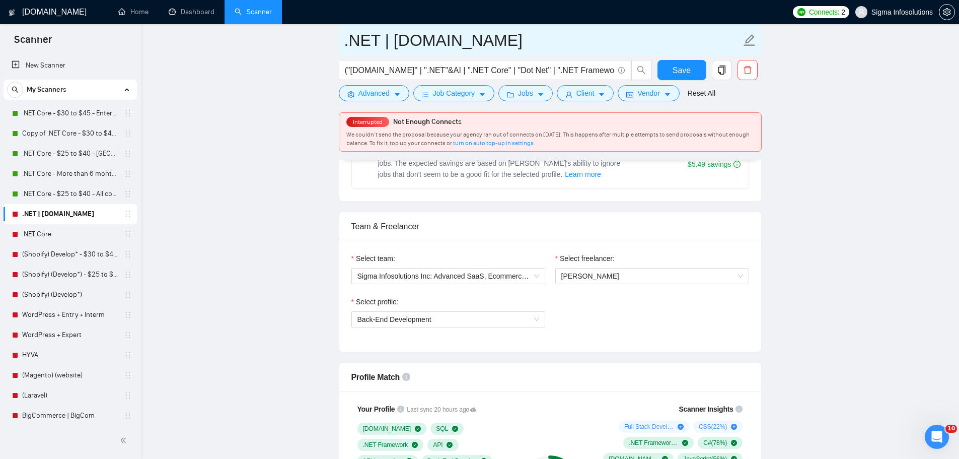
drag, startPoint x: 42, startPoint y: 234, endPoint x: 579, endPoint y: 45, distance: 569.7
click at [42, 234] on link ".NET Core" at bounding box center [70, 234] width 96 height 20
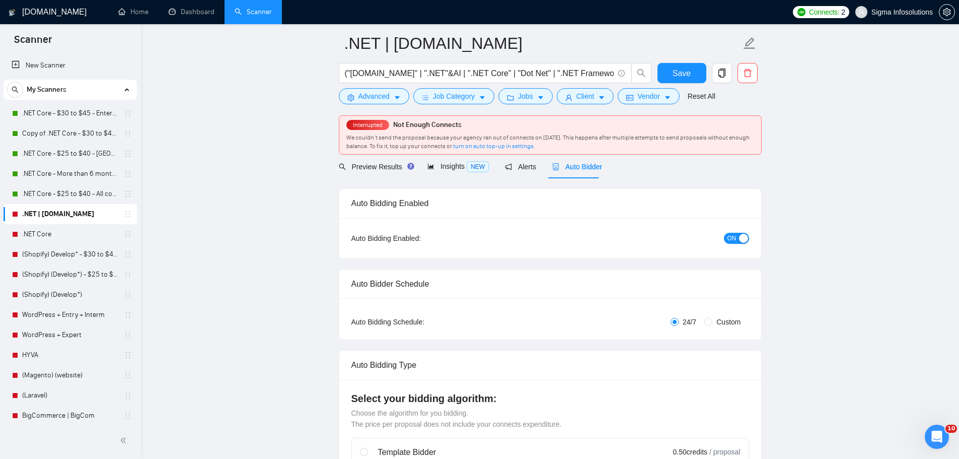
scroll to position [0, 0]
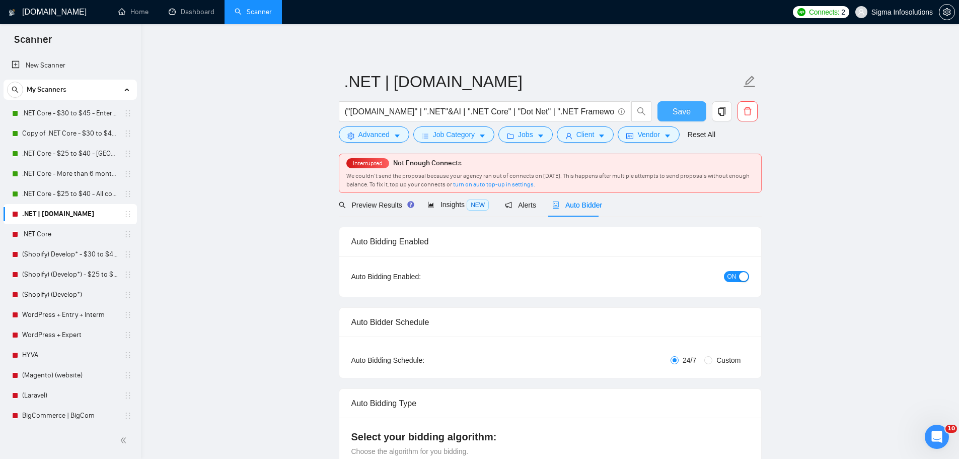
click at [685, 111] on span "Save" at bounding box center [681, 111] width 18 height 13
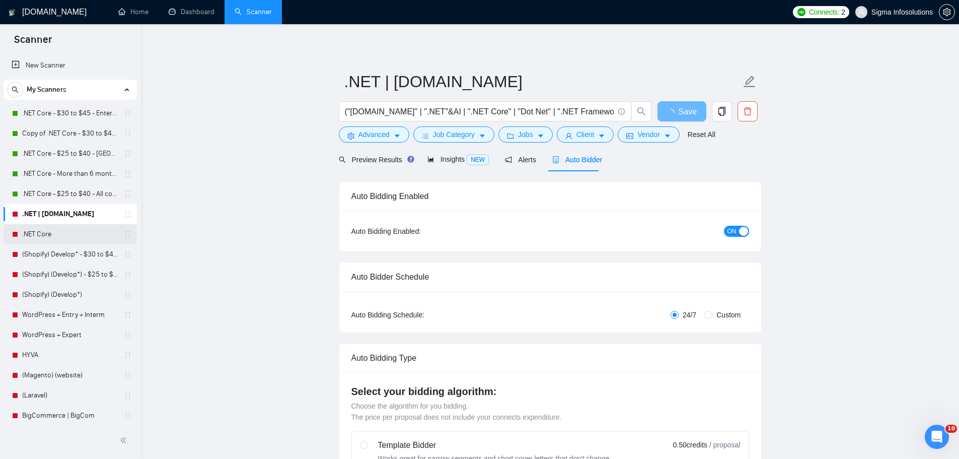
click at [47, 232] on link ".NET Core" at bounding box center [70, 234] width 96 height 20
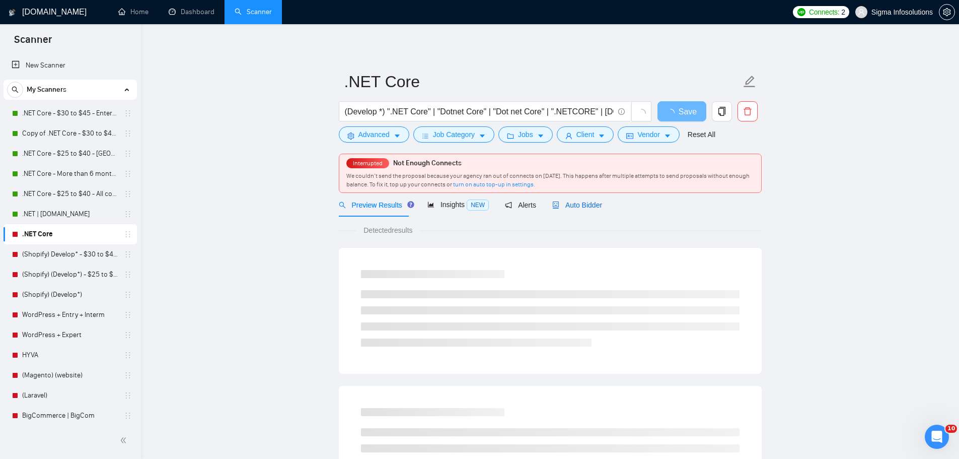
click at [577, 202] on span "Auto Bidder" at bounding box center [577, 205] width 50 height 8
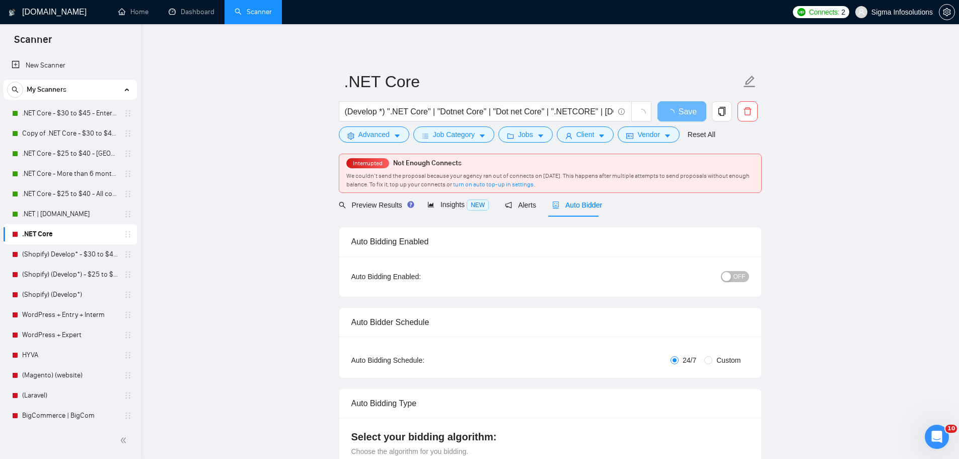
click at [740, 279] on span "OFF" at bounding box center [739, 276] width 12 height 11
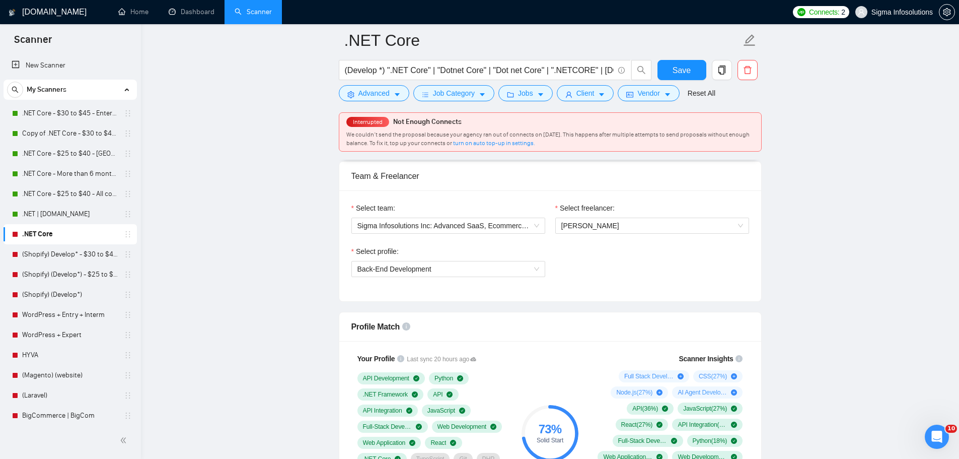
scroll to position [604, 0]
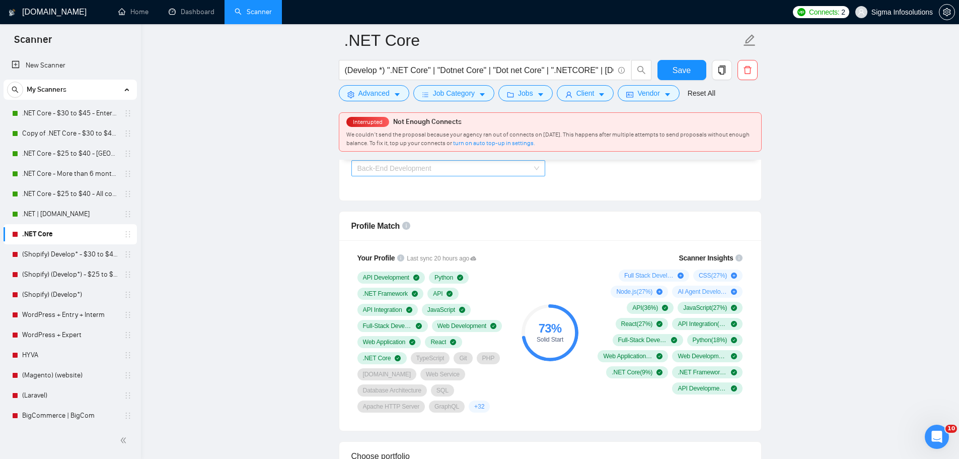
click at [464, 173] on span "Back-End Development" at bounding box center [448, 168] width 182 height 15
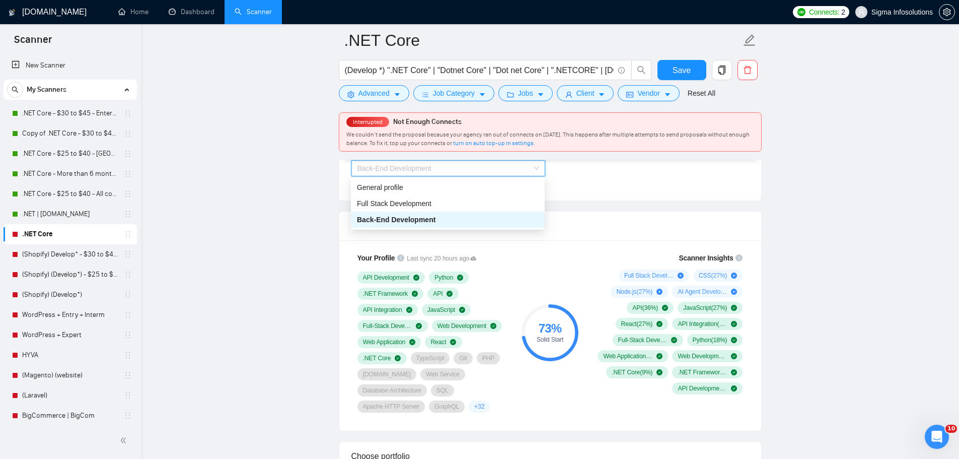
click at [403, 197] on div "Full Stack Development" at bounding box center [448, 203] width 194 height 16
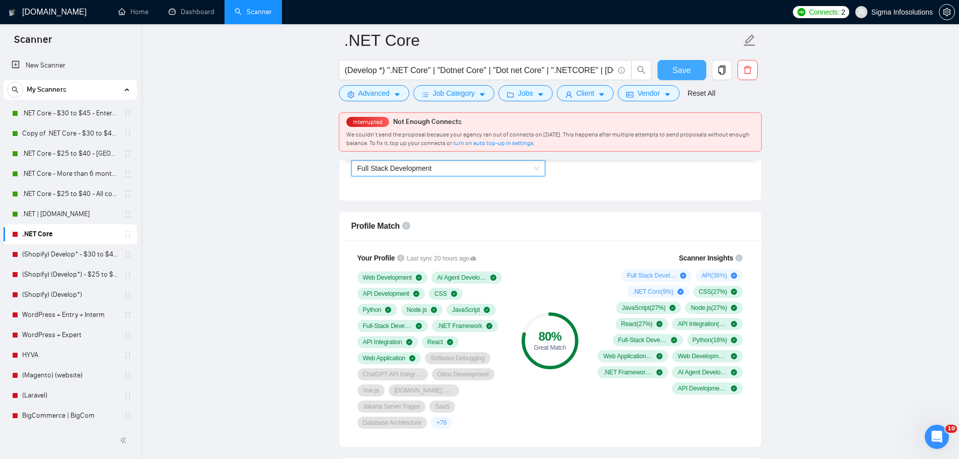
click at [683, 71] on span "Save" at bounding box center [681, 70] width 18 height 13
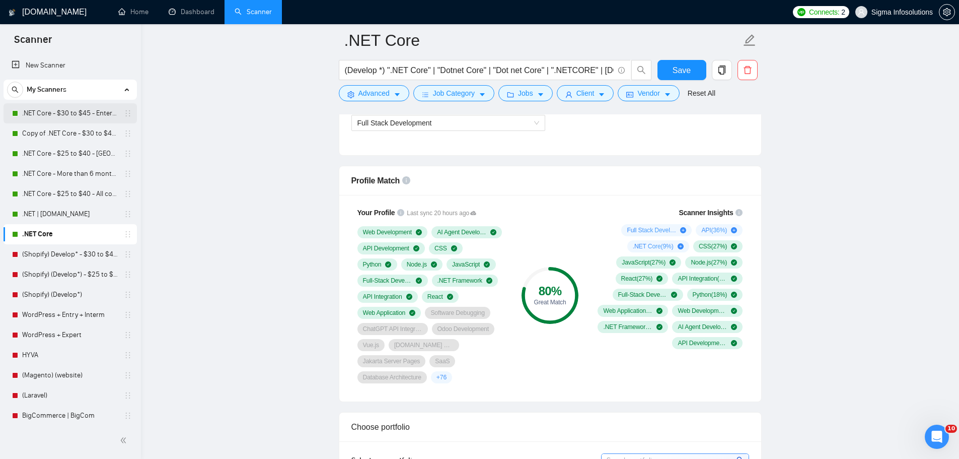
click at [84, 116] on link ".NET Core - $30 to $45 - Enterprise client - ROW" at bounding box center [70, 113] width 96 height 20
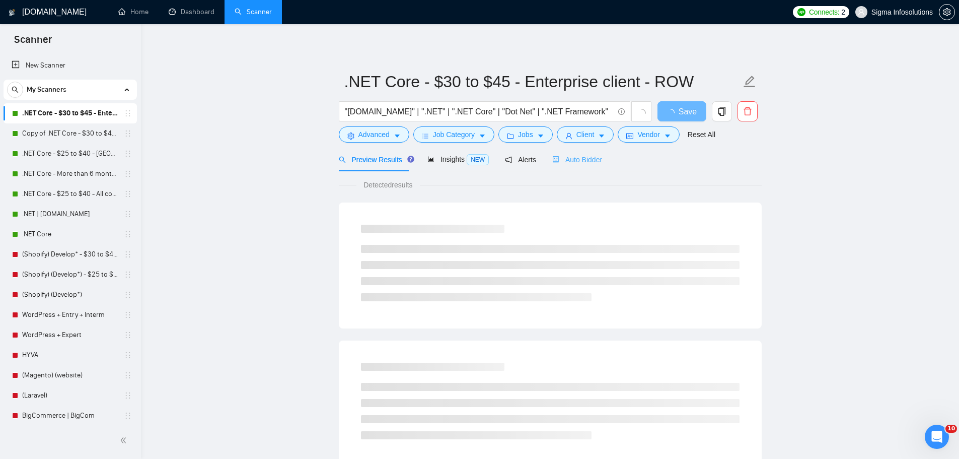
click at [574, 148] on div "Auto Bidder" at bounding box center [577, 159] width 50 height 24
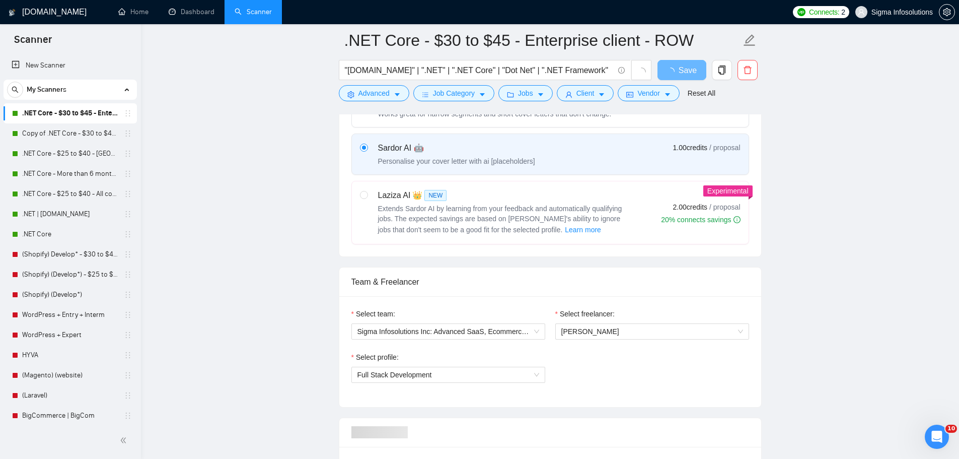
scroll to position [503, 0]
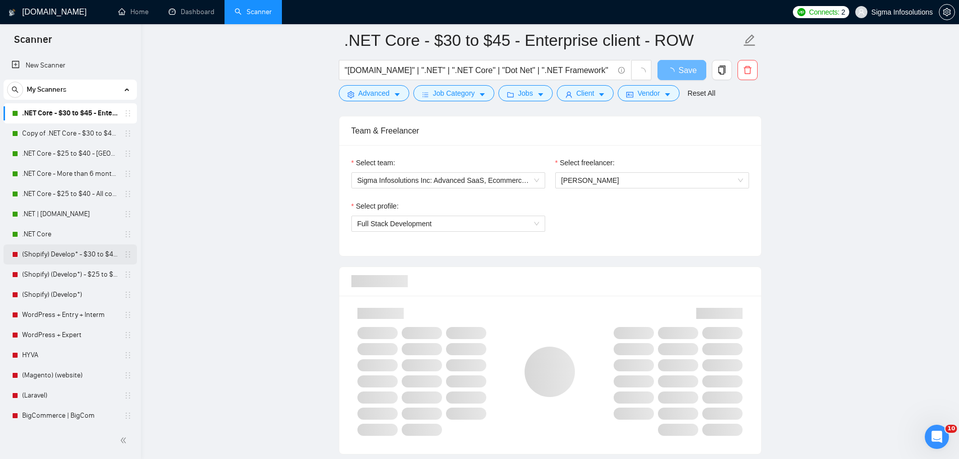
click at [77, 253] on link "(Shopify) Develop* - $30 to $45 Enterprise" at bounding box center [70, 254] width 96 height 20
